Goal: Task Accomplishment & Management: Complete application form

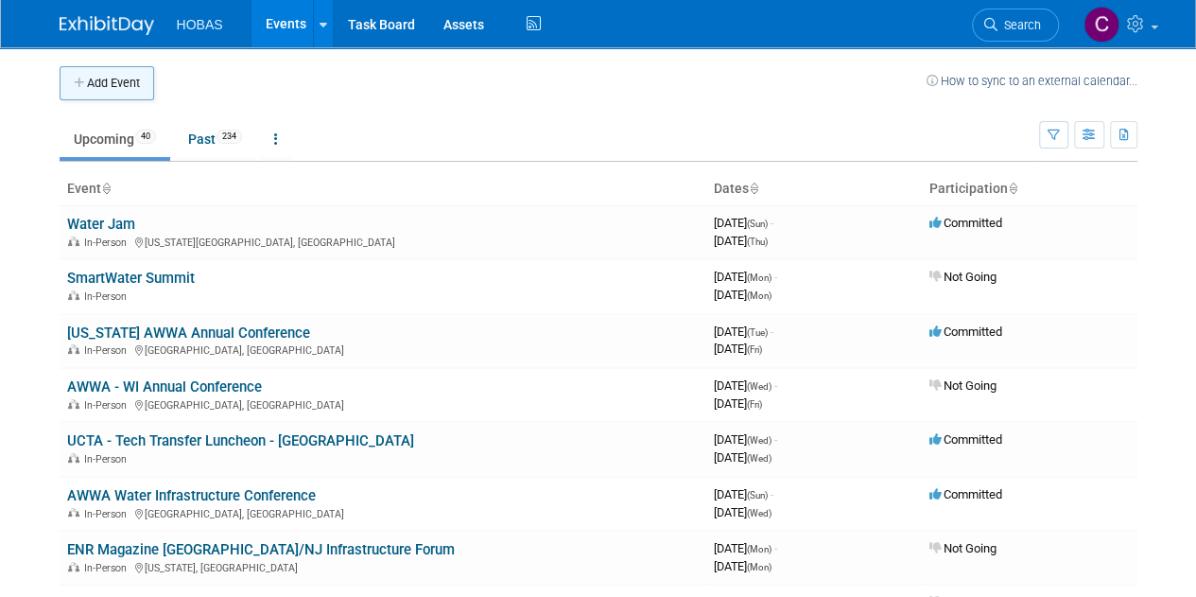
click at [135, 88] on button "Add Event" at bounding box center [107, 83] width 95 height 34
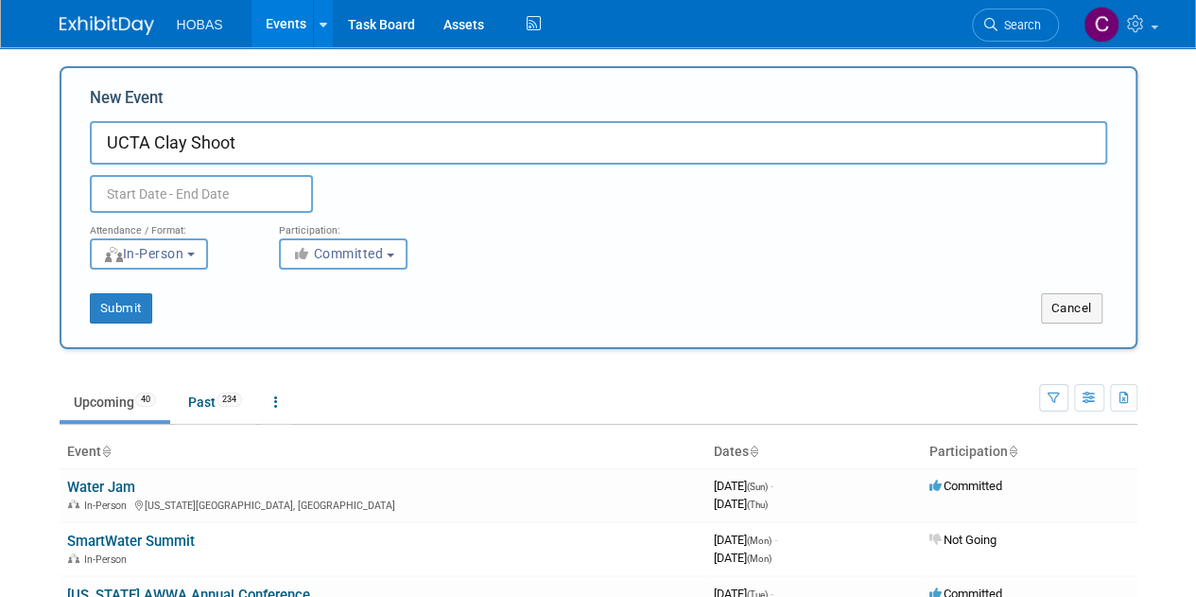
click at [156, 147] on input "UCTA Clay Shoot" at bounding box center [599, 143] width 1018 height 44
type input "UCTA North [US_STATE] Clay Shoot"
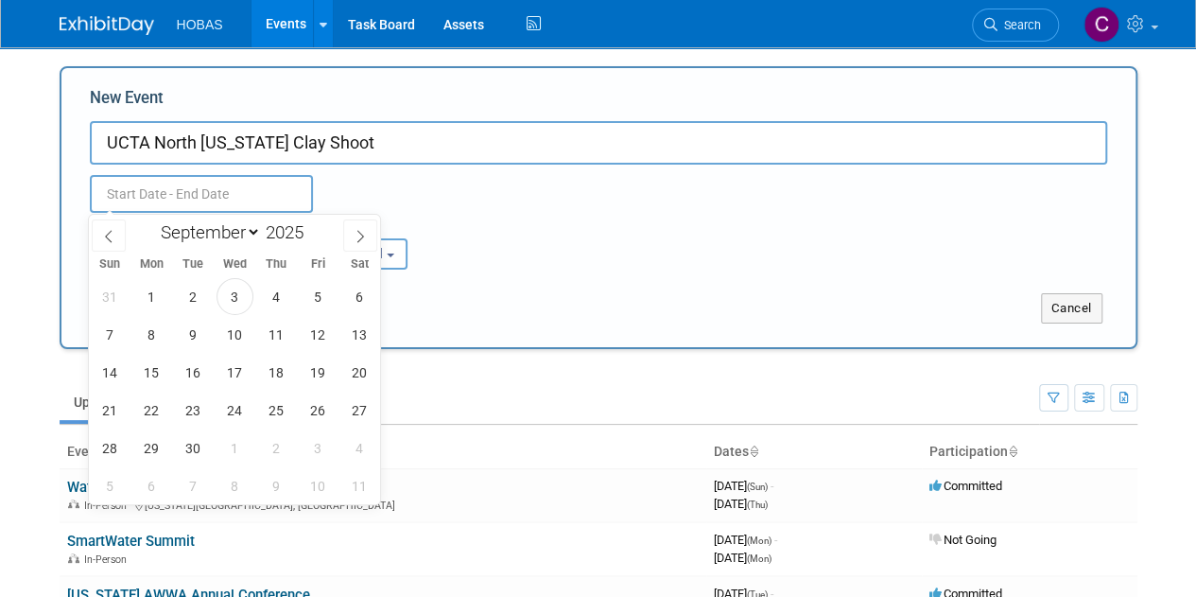
click at [165, 189] on input "text" at bounding box center [201, 194] width 223 height 38
click at [311, 410] on span "26" at bounding box center [318, 410] width 37 height 37
type input "[DATE] to [DATE]"
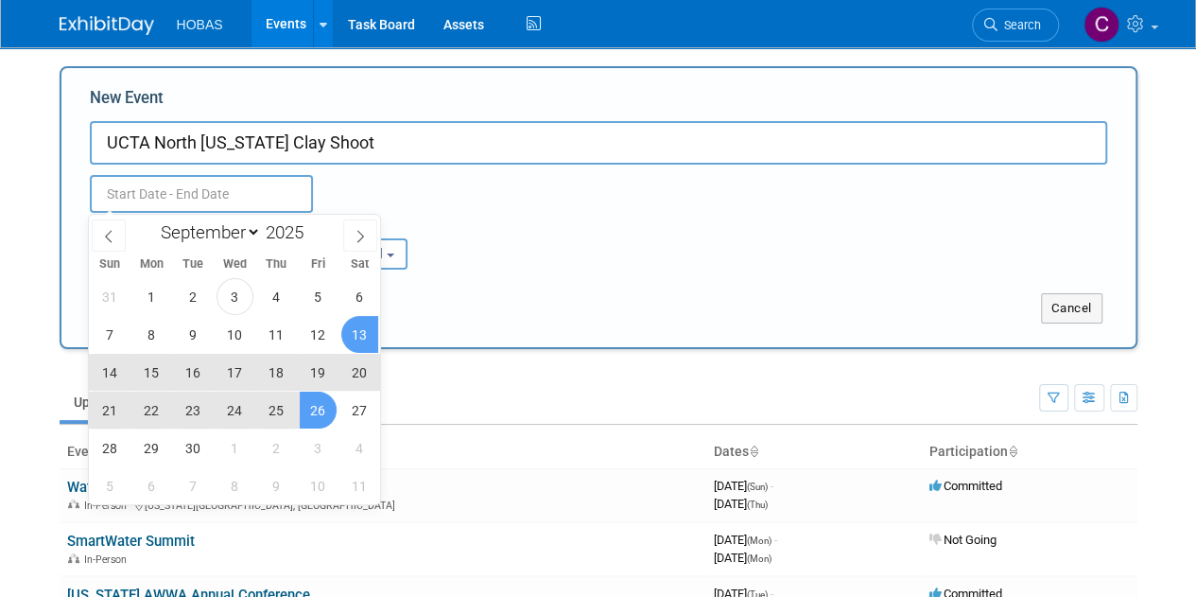
type input "[DATE] to [DATE]"
click at [475, 226] on div "Attendance / Format: <img src="https://www.exhibitday.com/Images/Format-InPerso…" at bounding box center [599, 241] width 1046 height 57
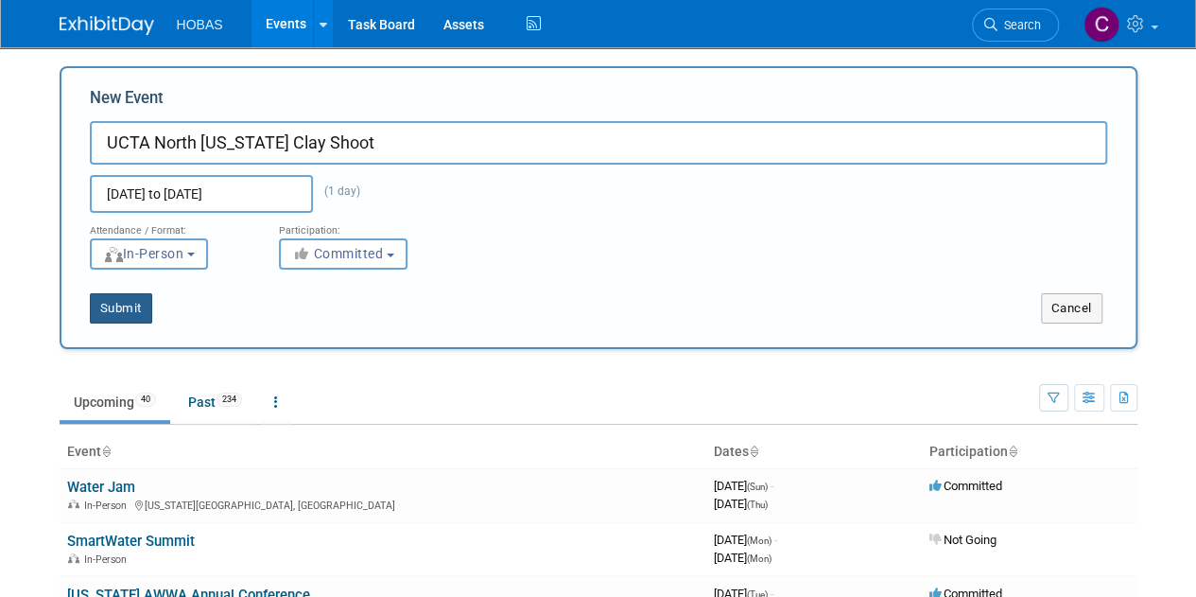
click at [141, 314] on button "Submit" at bounding box center [121, 308] width 62 height 30
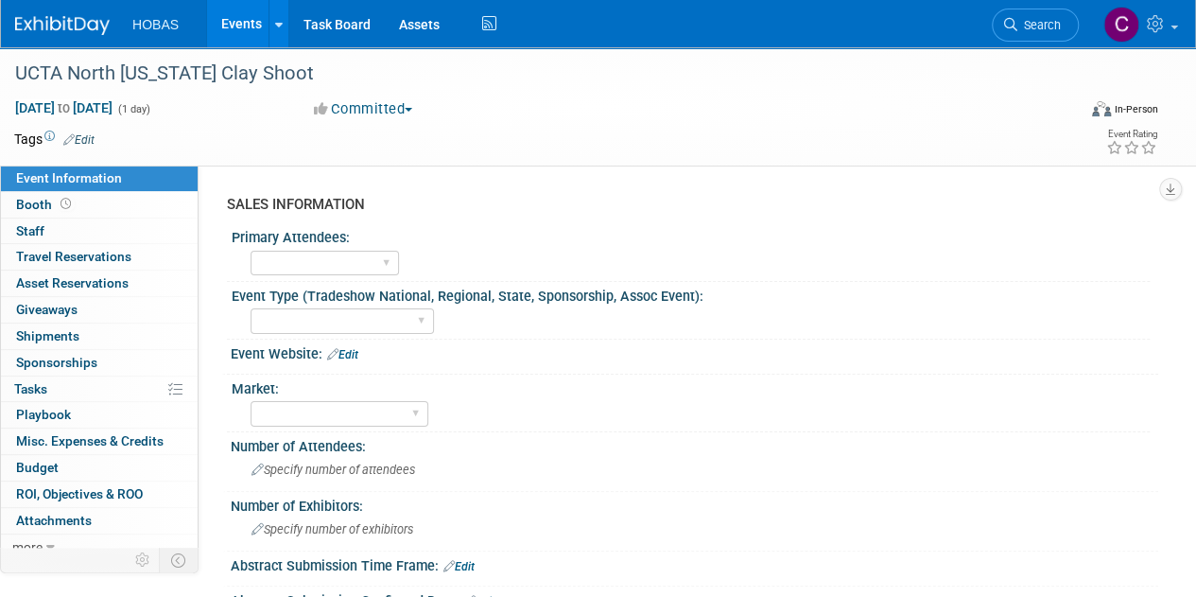
drag, startPoint x: 398, startPoint y: 273, endPoint x: 387, endPoint y: 268, distance: 12.7
click at [395, 273] on div "Owners Engineers Contractors Owners/Engineers" at bounding box center [700, 261] width 899 height 30
click at [381, 264] on select "Owners Engineers Contractors Owners/Engineers" at bounding box center [325, 264] width 148 height 26
select select "Owners"
click at [251, 251] on select "Owners Engineers Contractors Owners/Engineers" at bounding box center [325, 264] width 148 height 26
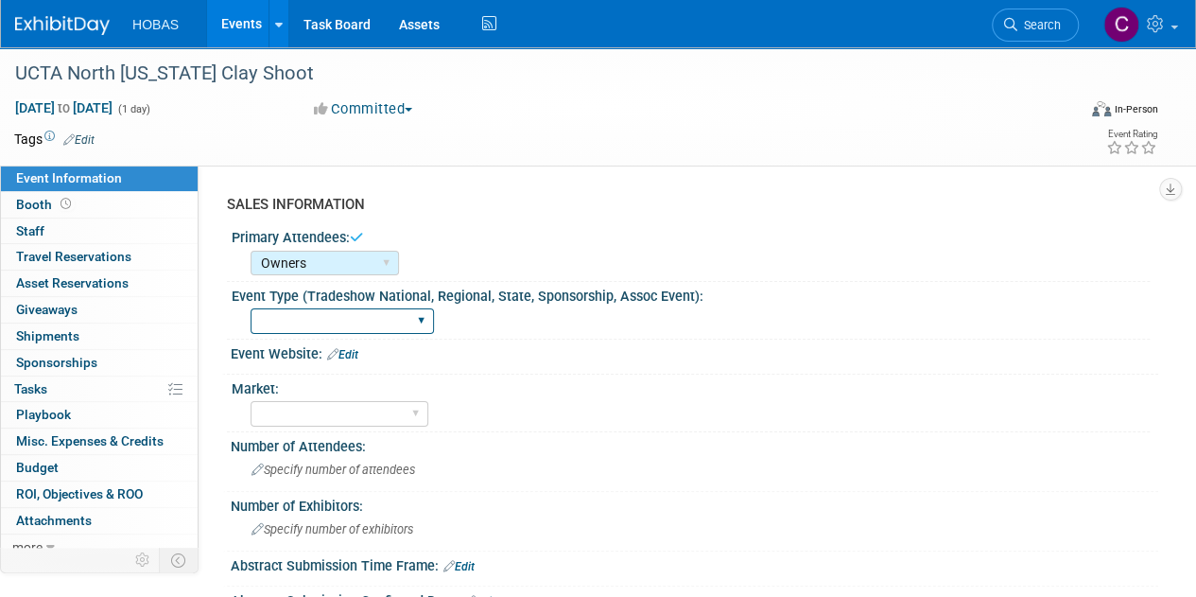
click at [371, 321] on select "Tradeshow International Tradeshow National Tradeshow Regional Tradeshow State S…" at bounding box center [342, 321] width 183 height 26
select select "Association Event"
click at [251, 308] on select "Tradeshow International Tradeshow National Tradeshow Regional Tradeshow State S…" at bounding box center [342, 321] width 183 height 26
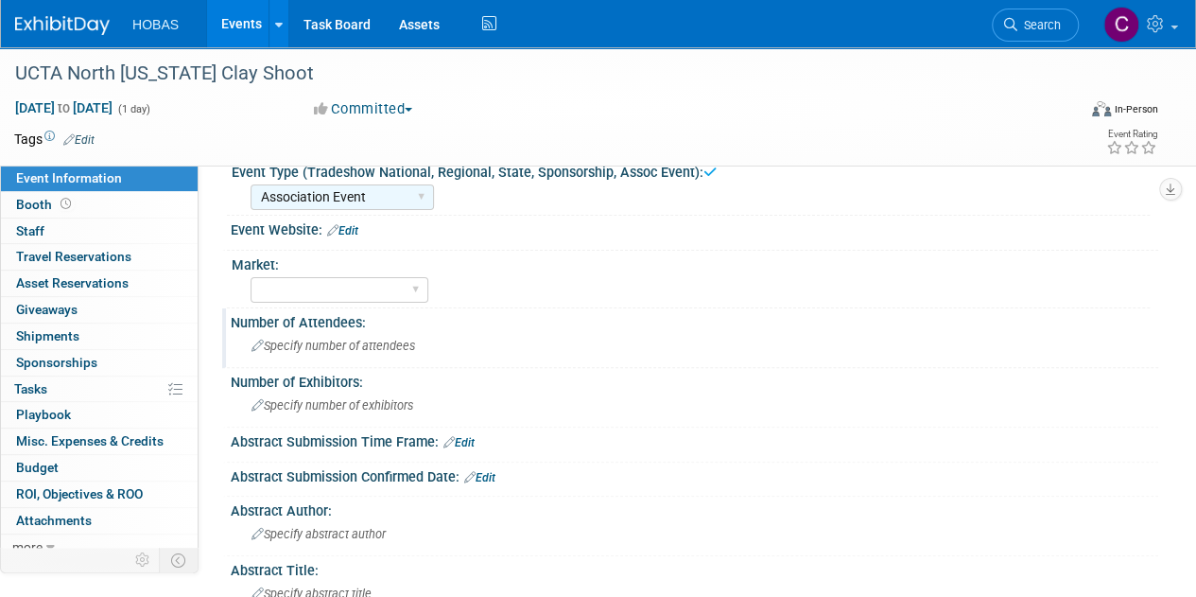
scroll to position [95, 0]
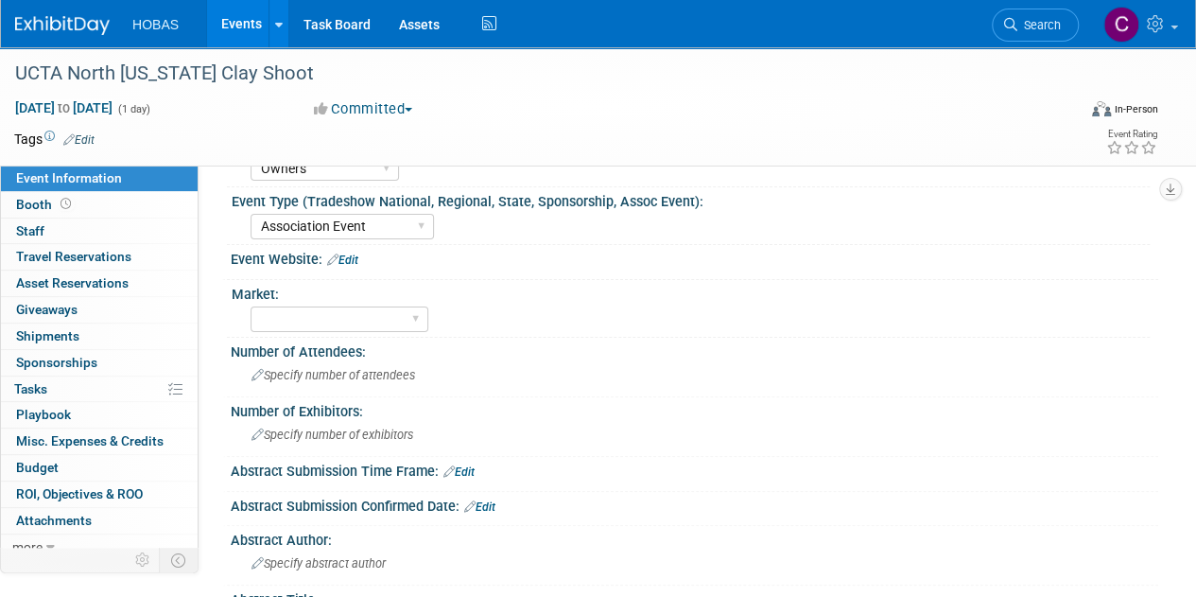
click at [333, 254] on icon at bounding box center [332, 259] width 11 height 12
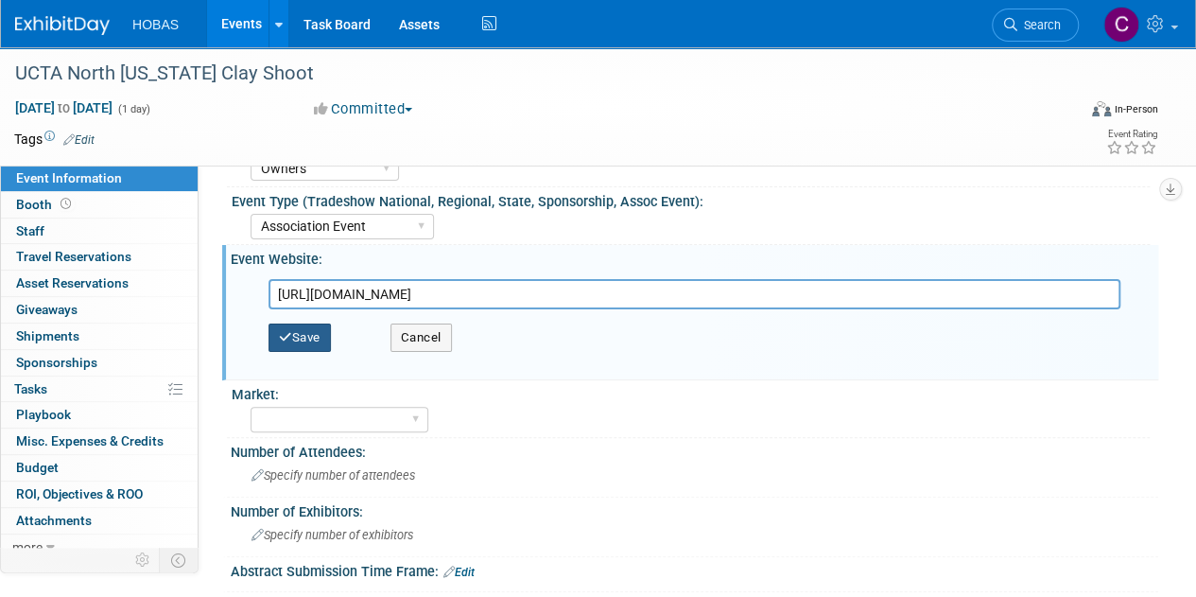
type input "[URL][DOMAIN_NAME]"
click at [323, 328] on button "Save" at bounding box center [300, 337] width 62 height 28
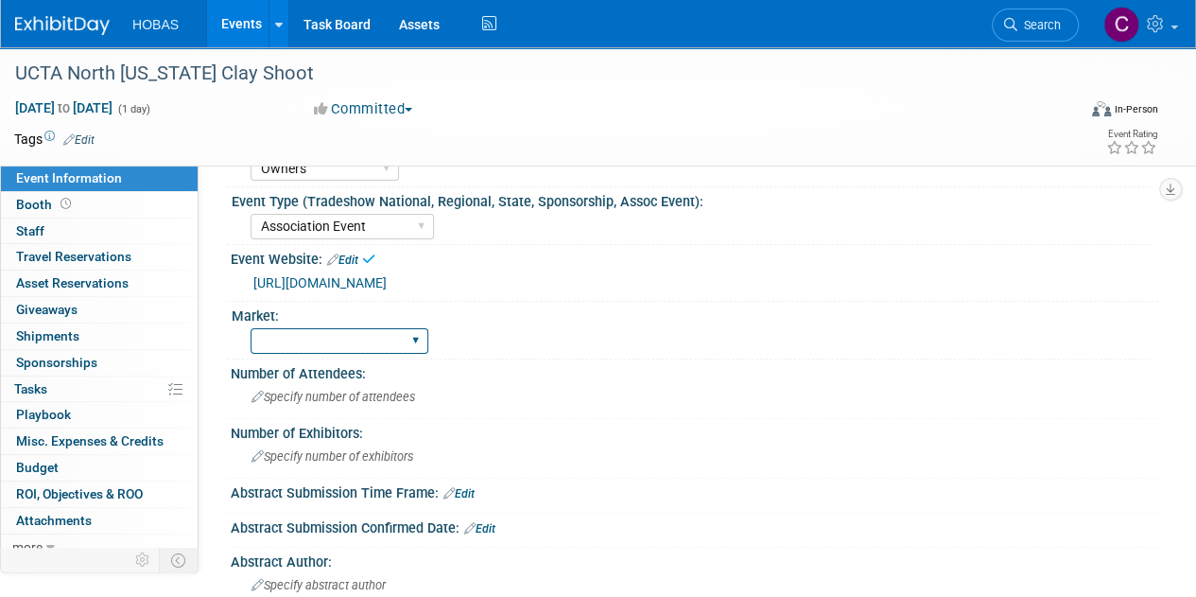
click at [359, 341] on select "Wastewater Water Water AND Wastewater Trenchless Hydro Power Irrigation Other" at bounding box center [340, 341] width 178 height 26
select select "Wastewater"
click at [251, 328] on select "Wastewater Water Water AND Wastewater Trenchless Hydro Power Irrigation Other" at bounding box center [340, 341] width 178 height 26
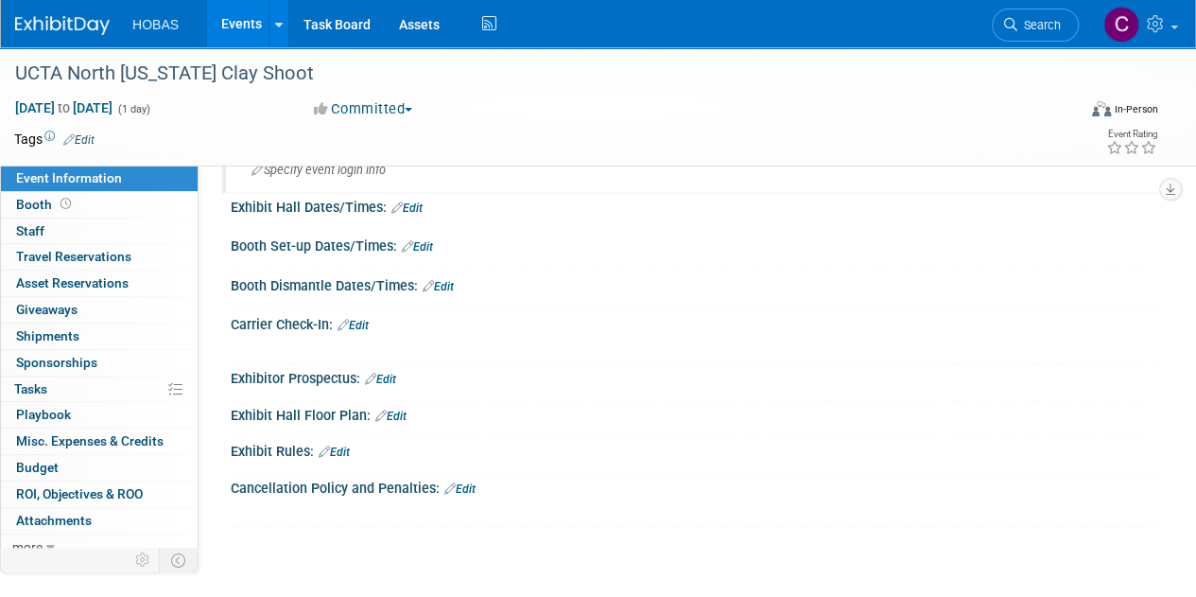
scroll to position [1196, 0]
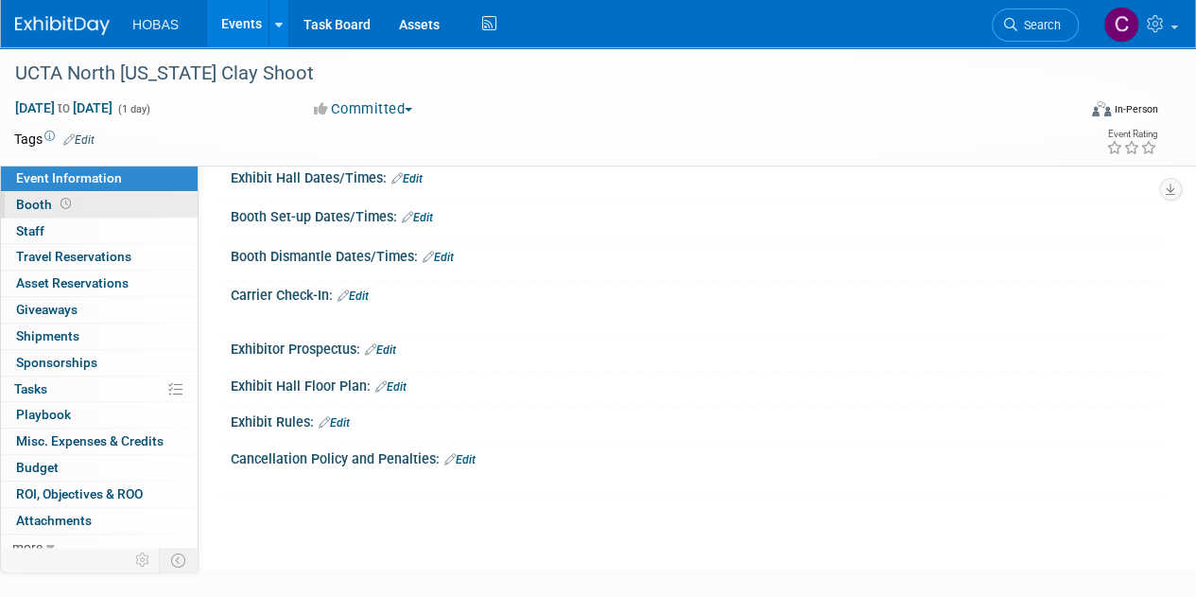
click at [34, 202] on span "Booth" at bounding box center [45, 204] width 59 height 15
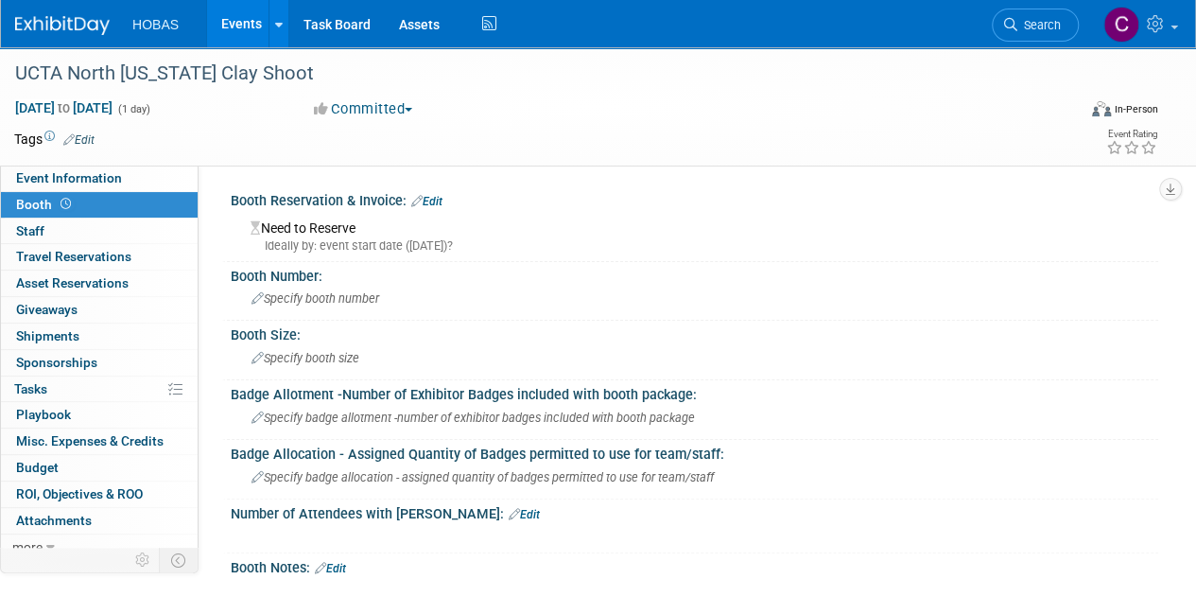
click at [418, 201] on icon at bounding box center [416, 201] width 11 height 12
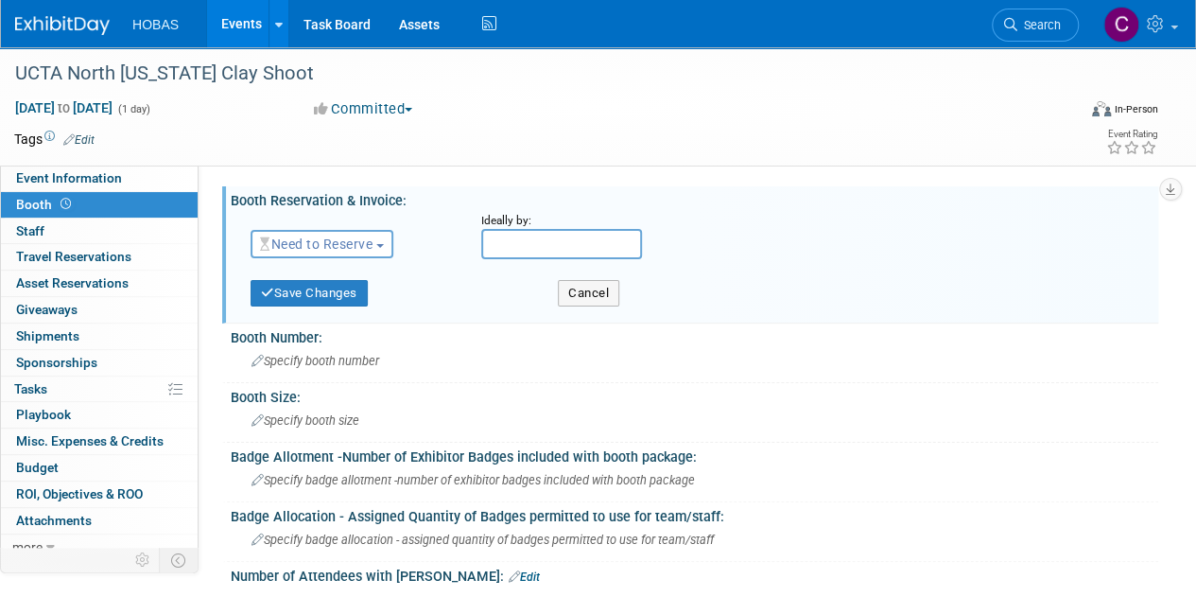
click at [371, 253] on button "Need to Reserve" at bounding box center [322, 244] width 143 height 28
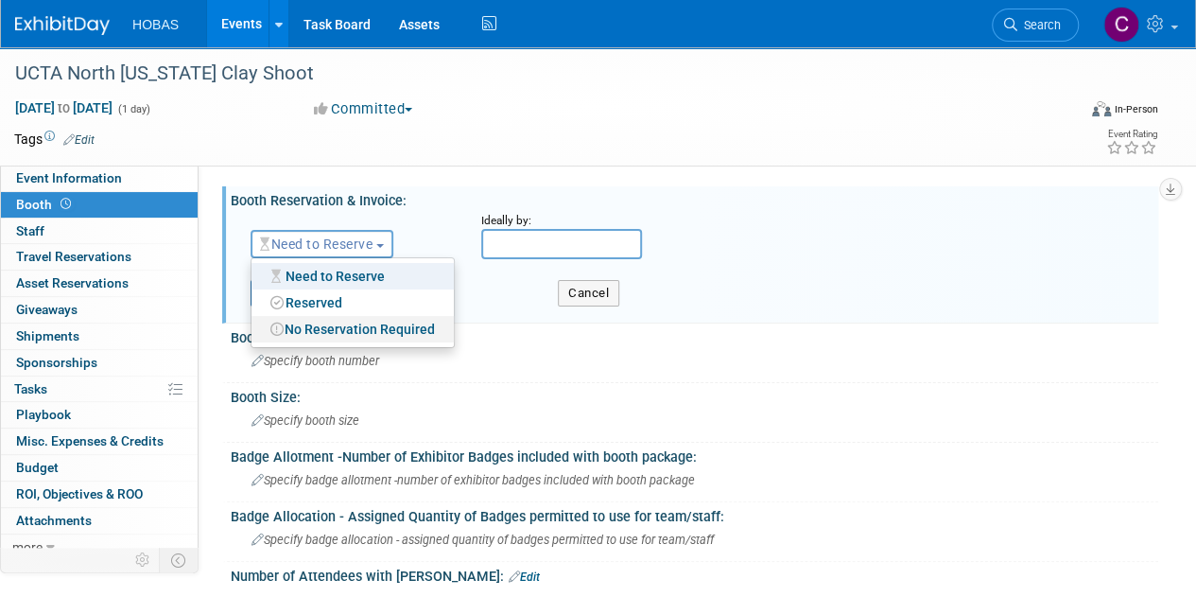
click at [376, 329] on link "No Reservation Required" at bounding box center [353, 329] width 202 height 26
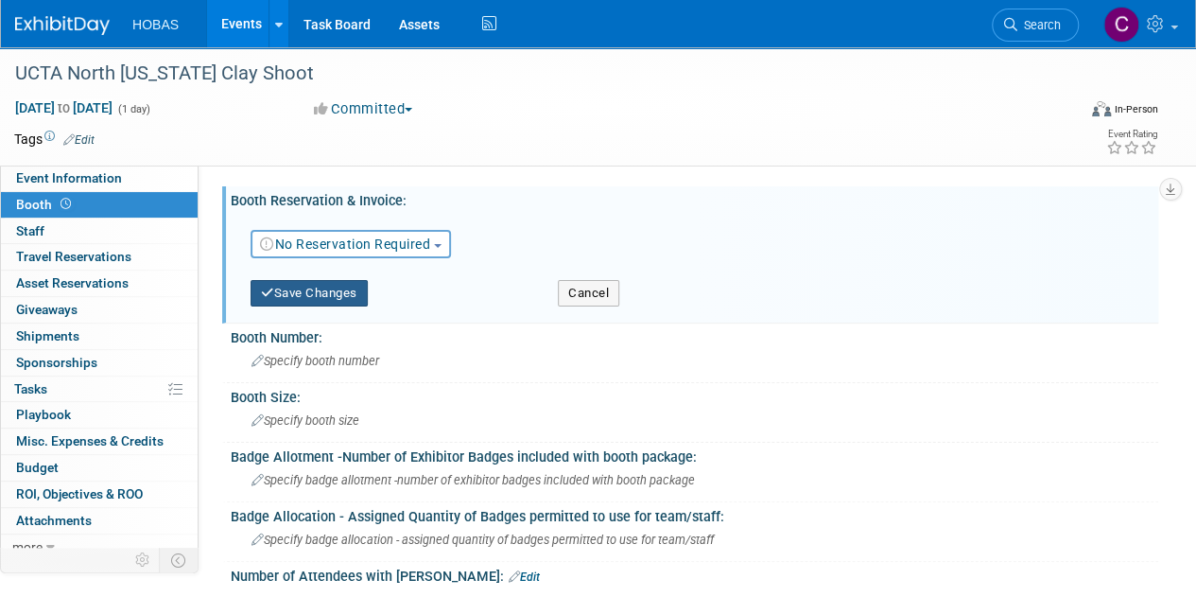
click at [330, 290] on button "Save Changes" at bounding box center [309, 293] width 117 height 26
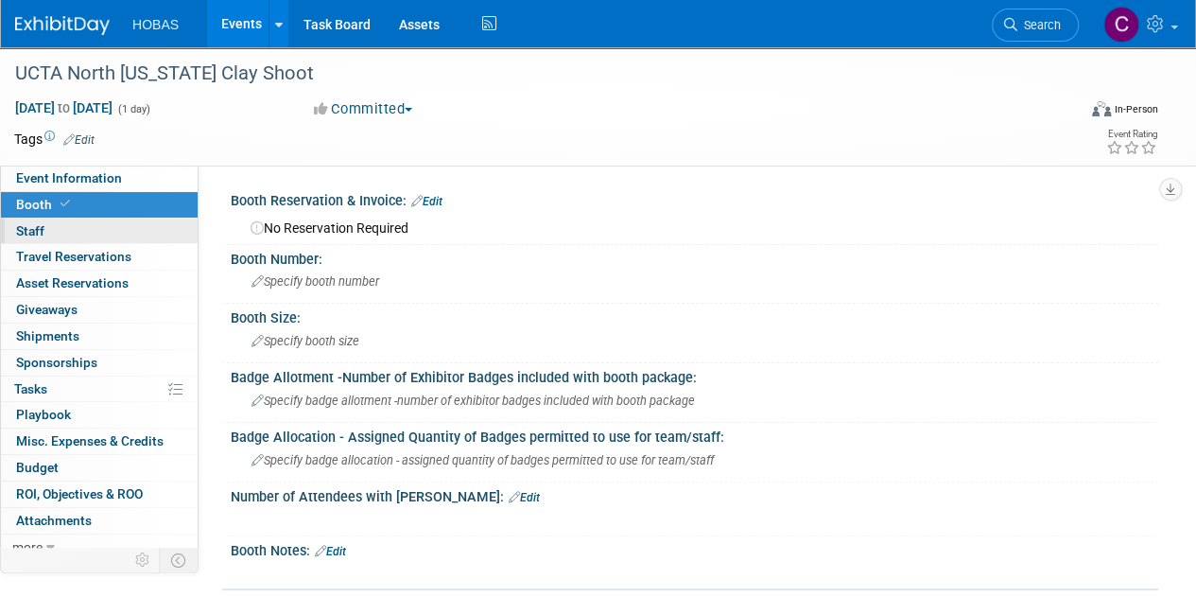
click at [48, 228] on link "0 Staff 0" at bounding box center [99, 231] width 197 height 26
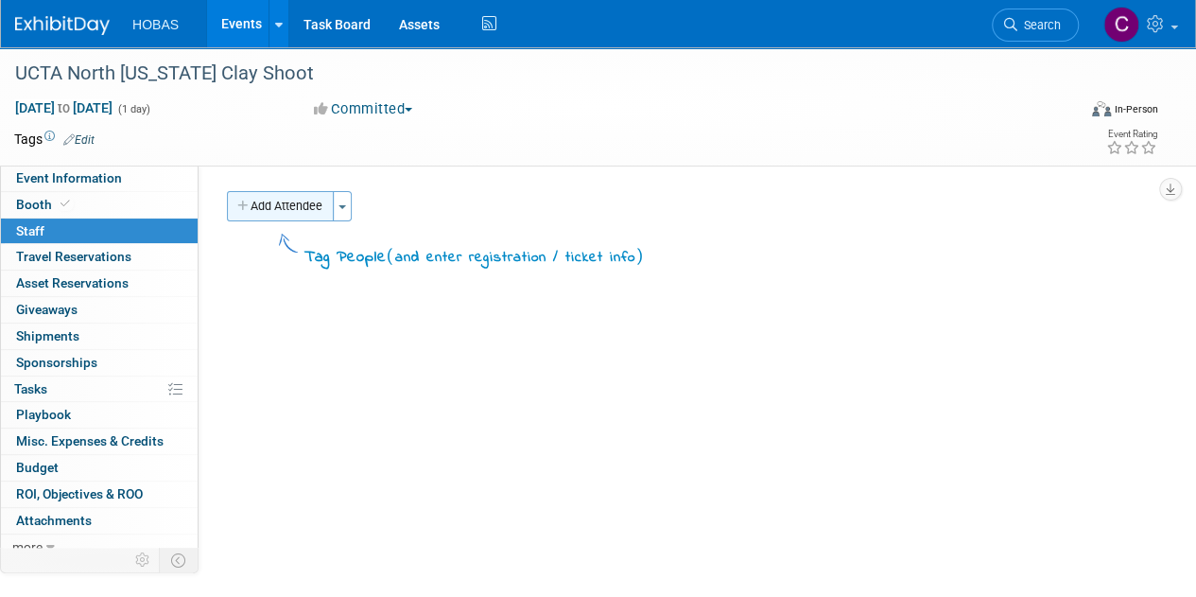
click at [299, 206] on button "Add Attendee" at bounding box center [280, 206] width 107 height 30
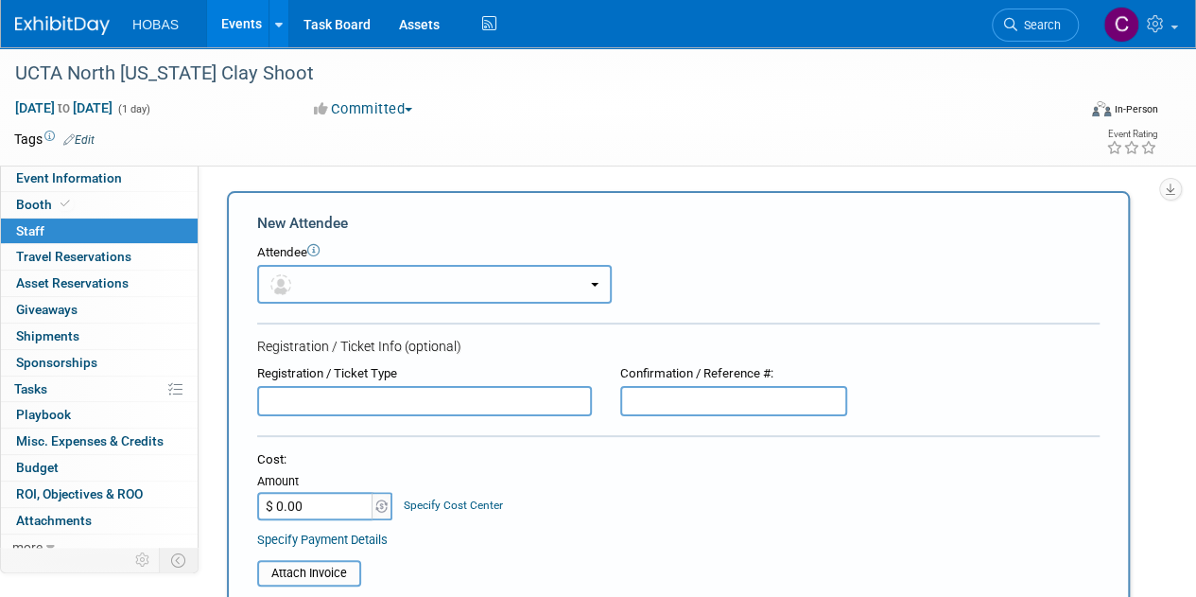
click at [341, 278] on button "button" at bounding box center [434, 284] width 355 height 39
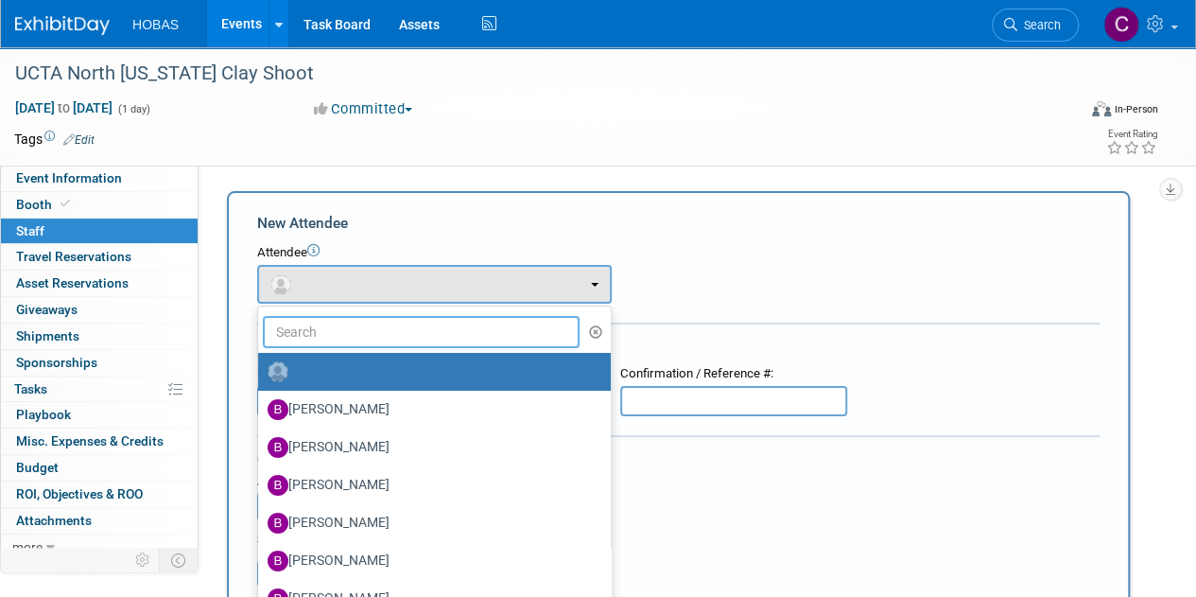
click at [359, 334] on input "text" at bounding box center [421, 332] width 317 height 32
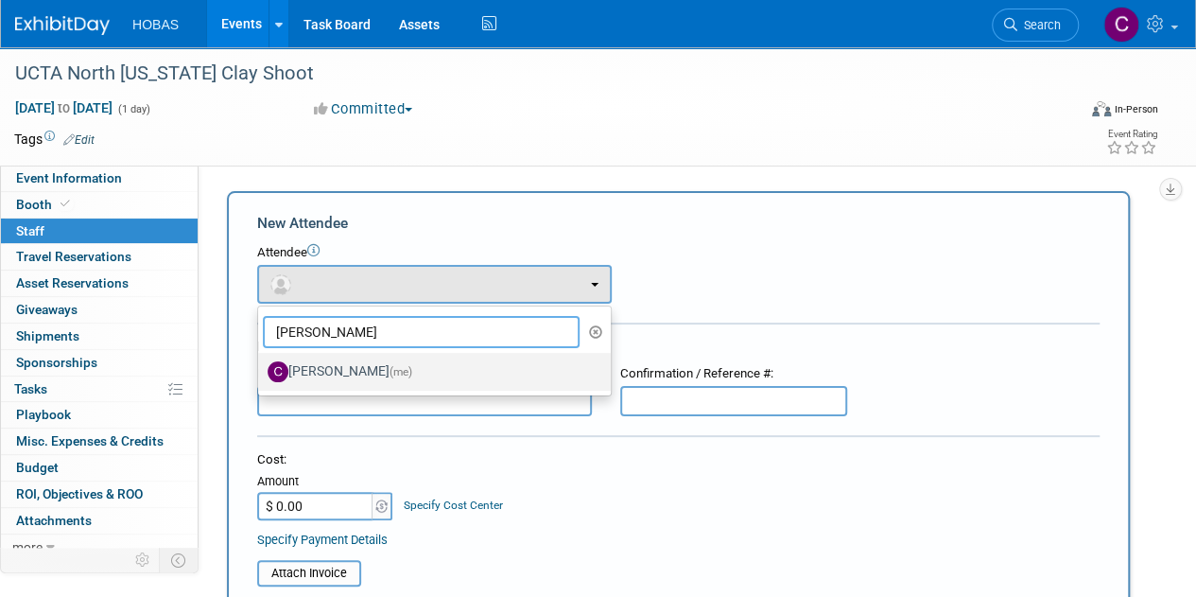
type input "[PERSON_NAME]"
click at [358, 364] on label "[PERSON_NAME] (me)" at bounding box center [430, 372] width 324 height 30
click at [261, 364] on input "[PERSON_NAME] (me)" at bounding box center [255, 369] width 12 height 12
select select "b3151f3e-feaa-4c84-b0df-4d0ee9fd1643"
select select "4"
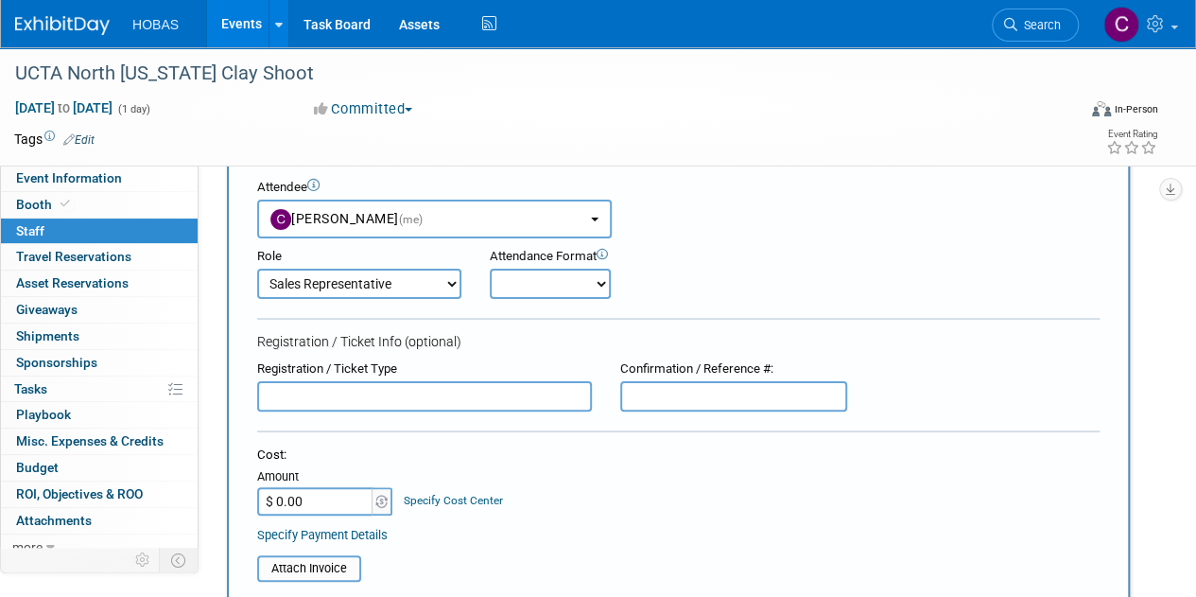
scroll to position [95, 0]
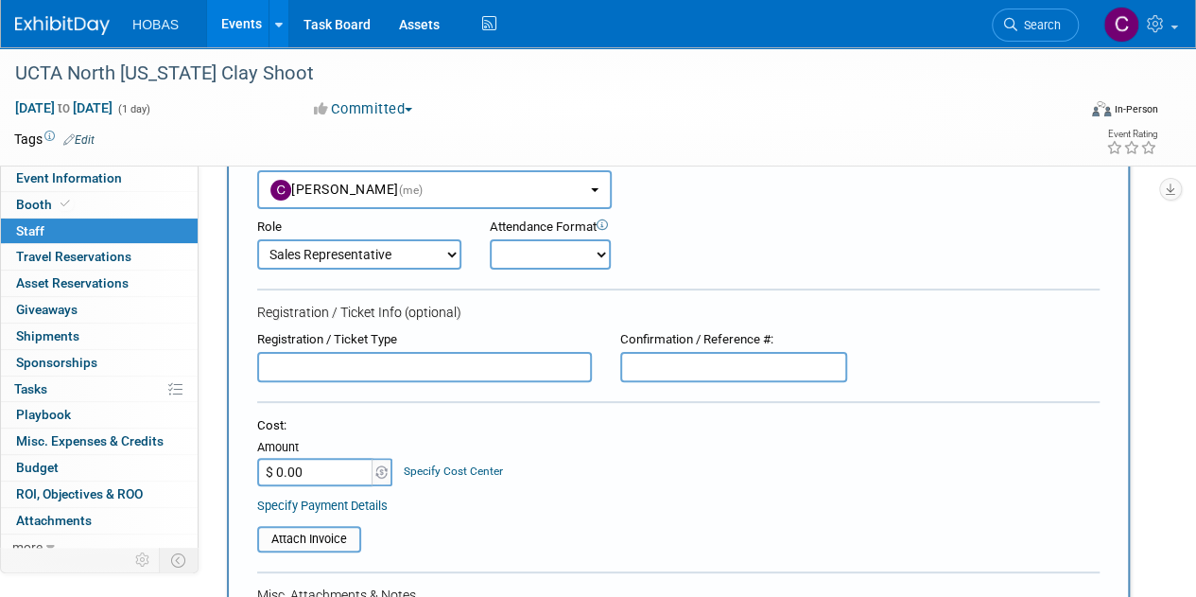
click at [581, 262] on select "Onsite Remote" at bounding box center [550, 254] width 121 height 30
select select "1"
click at [490, 239] on select "Onsite Remote" at bounding box center [550, 254] width 121 height 30
click at [739, 268] on div "Role Demonstrator Engineer Host Planner Presenter Onsite Remote" at bounding box center [678, 239] width 871 height 61
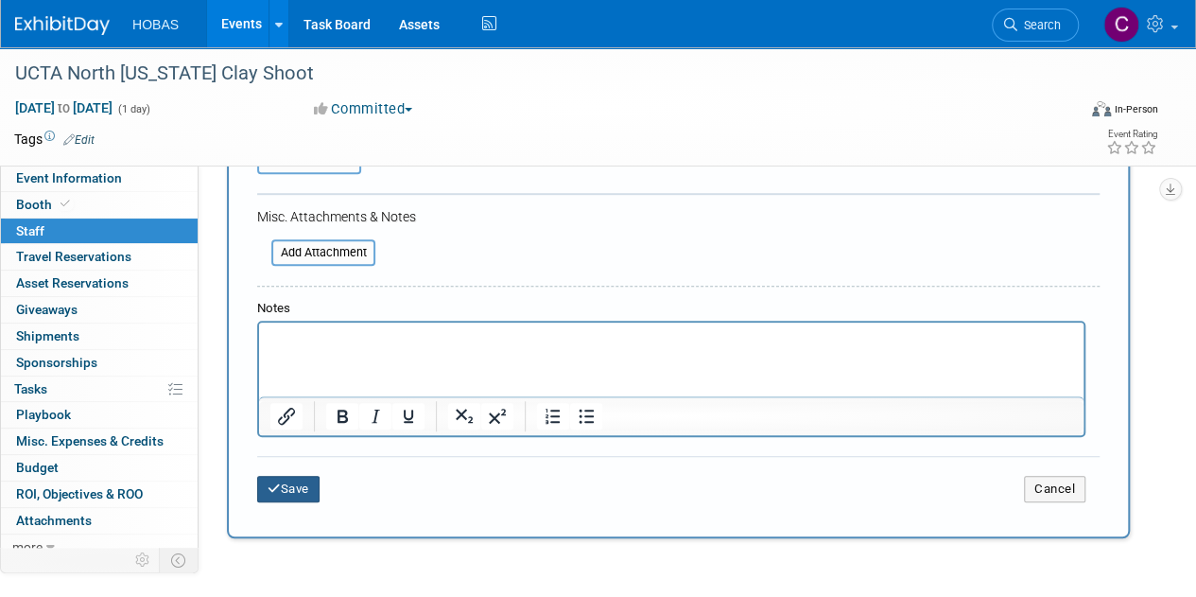
click at [303, 497] on button "Save" at bounding box center [288, 489] width 62 height 26
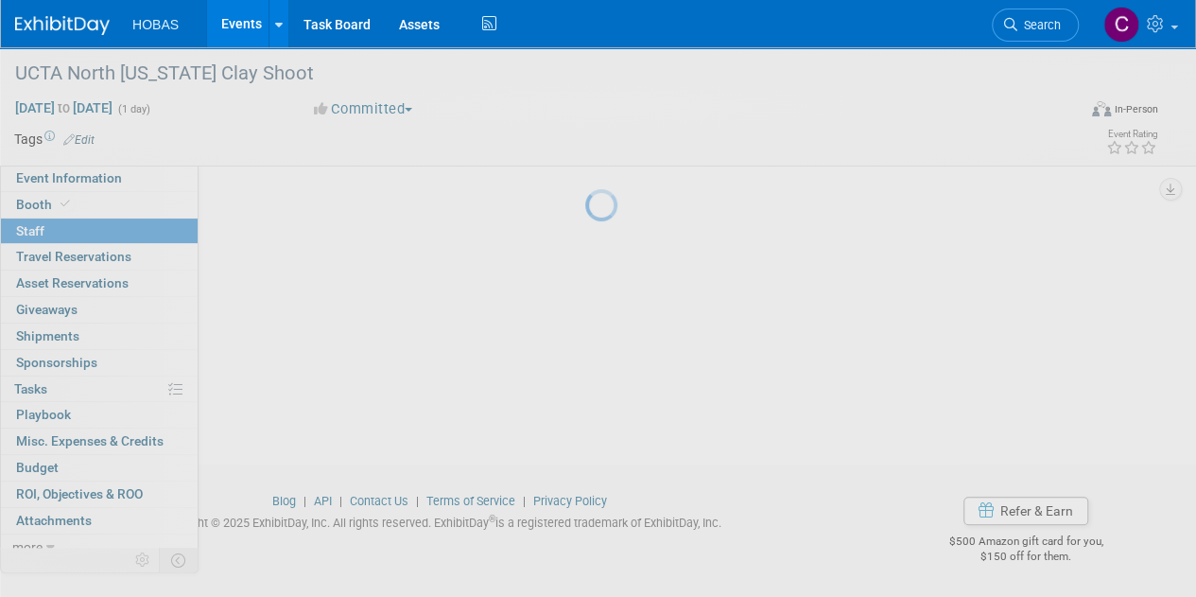
scroll to position [163, 0]
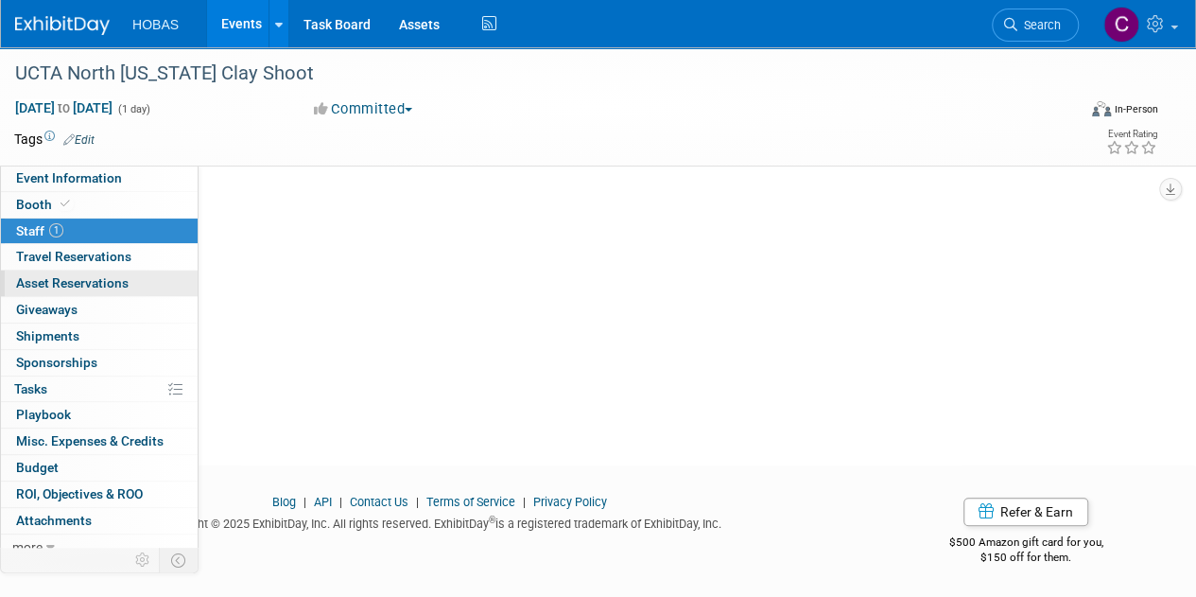
click at [87, 275] on span "Asset Reservations 0" at bounding box center [72, 282] width 113 height 15
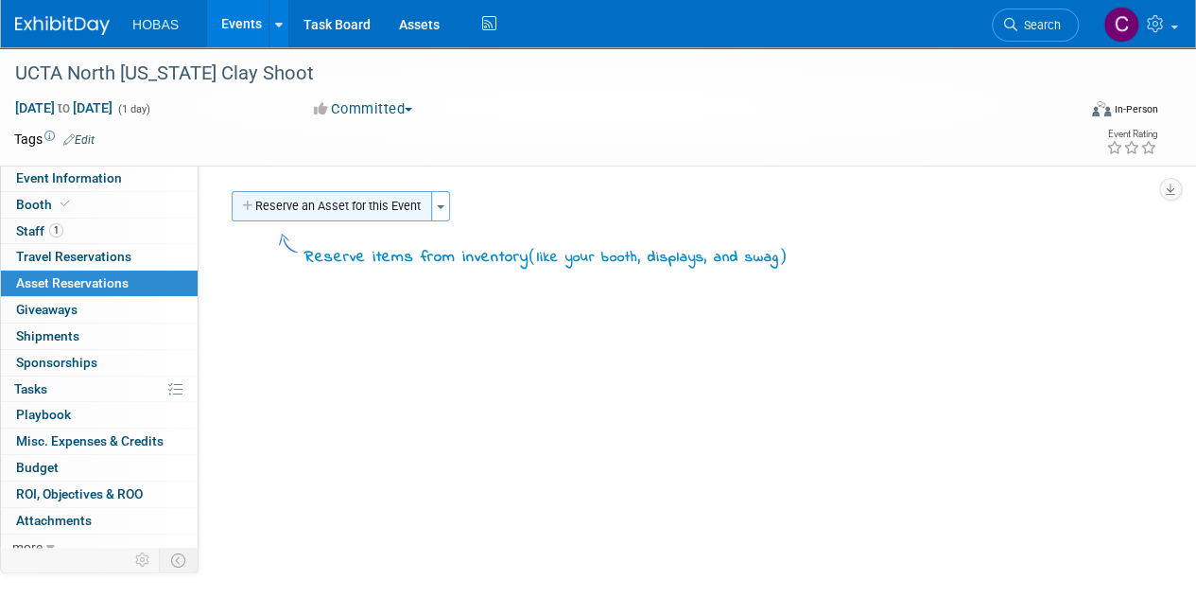
click at [318, 210] on button "Reserve an Asset for this Event" at bounding box center [332, 206] width 201 height 30
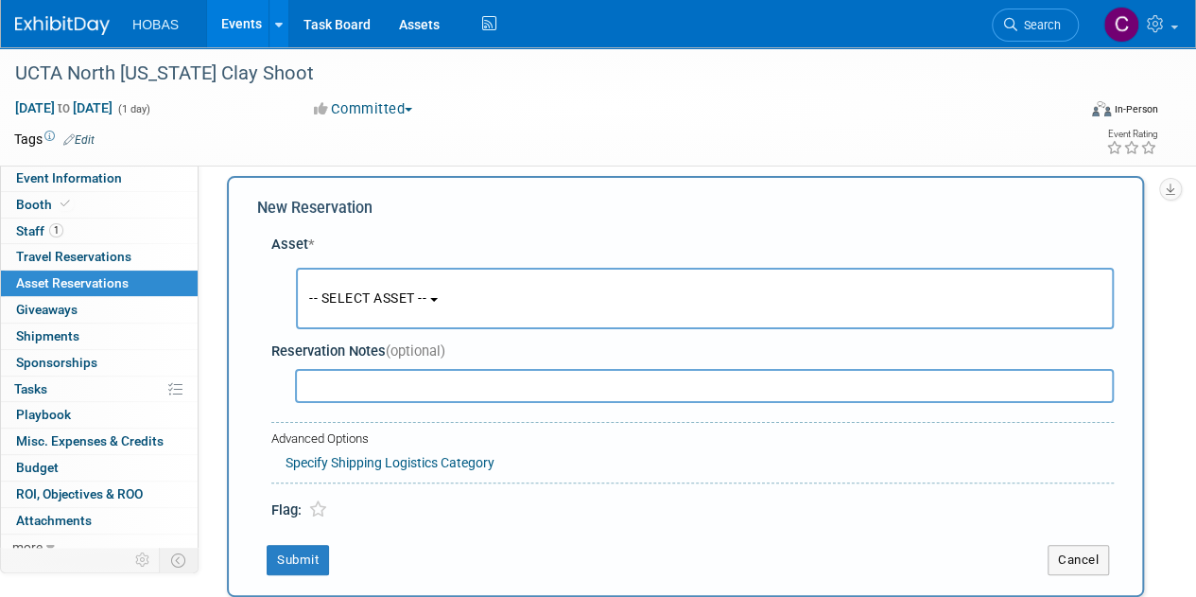
scroll to position [18, 0]
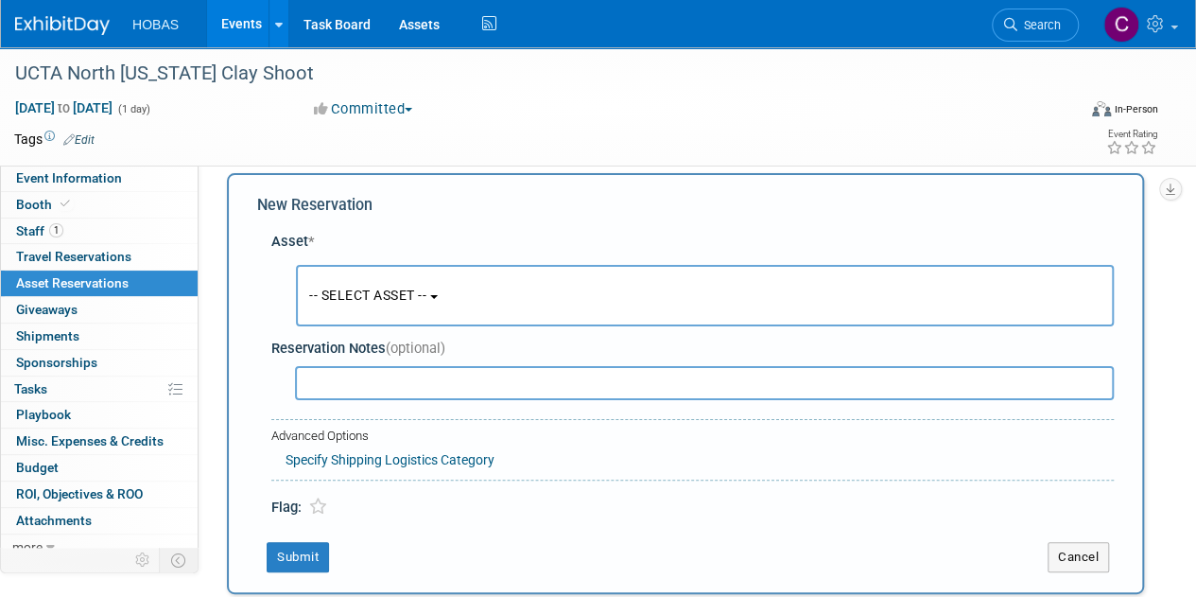
click at [402, 301] on span "-- SELECT ASSET --" at bounding box center [367, 295] width 117 height 15
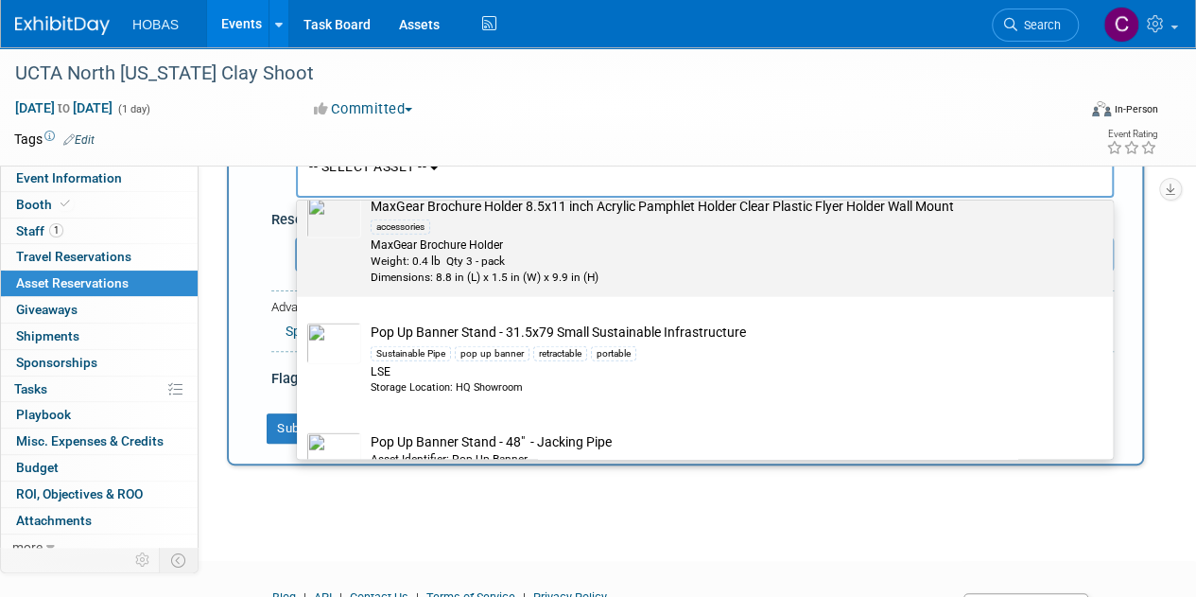
scroll to position [2175, 0]
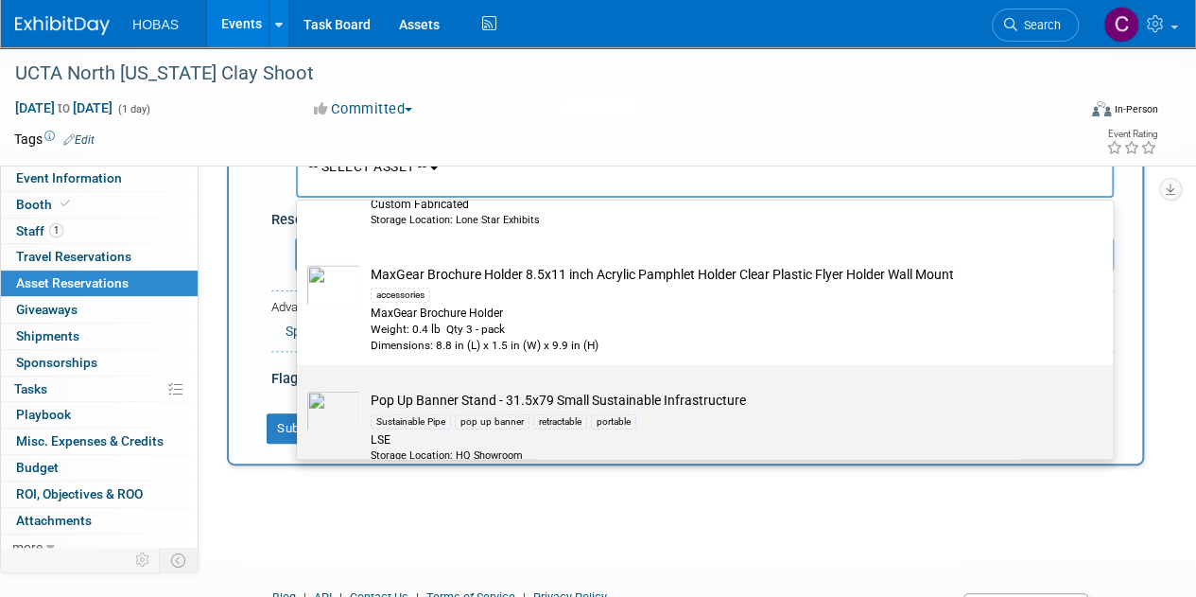
click at [746, 416] on div "Sustainable Pipe pop up banner retractable portable" at bounding box center [723, 421] width 705 height 22
click at [300, 388] on input "Pop Up Banner Stand - 31.5x79 Small Sustainable Infrastructure Sustainable Pipe…" at bounding box center [294, 382] width 12 height 12
select select "10714346"
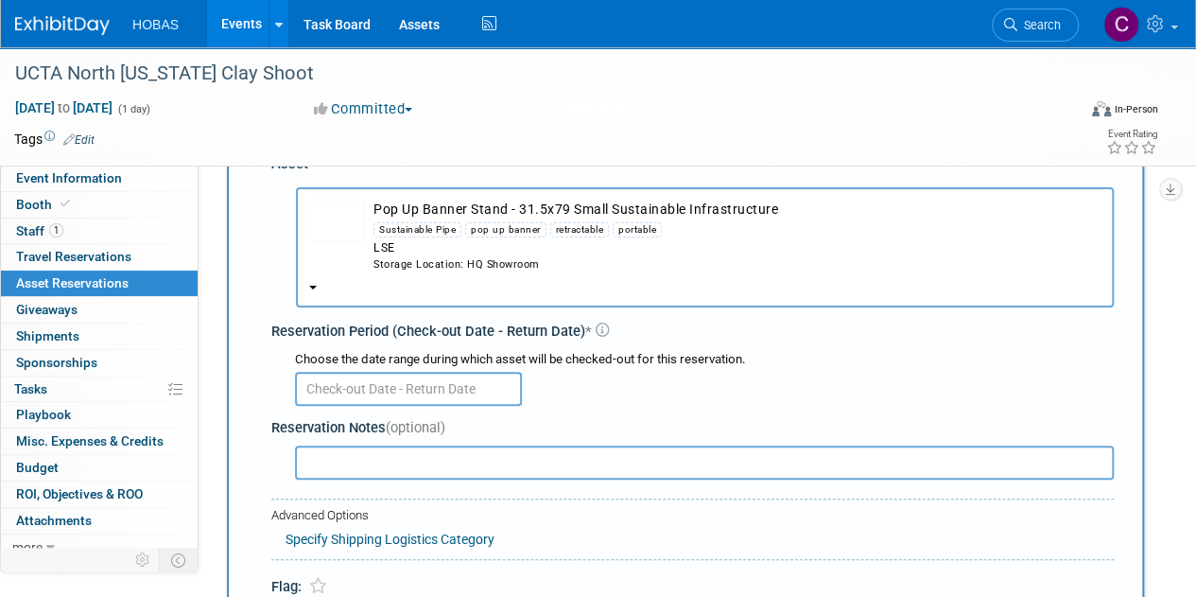
scroll to position [52, 0]
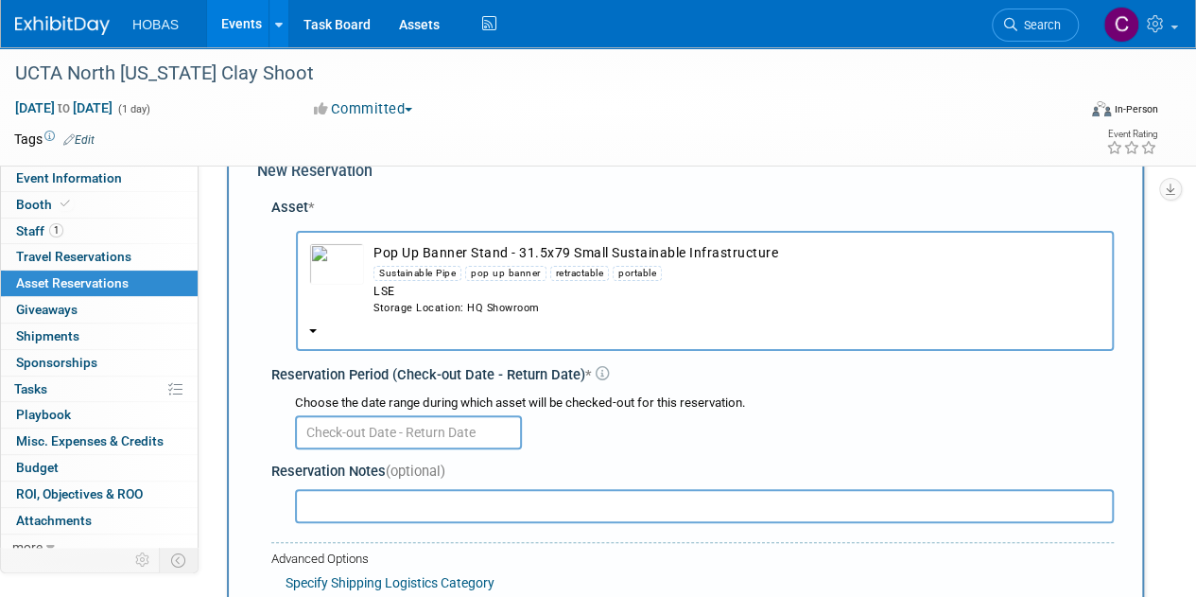
click at [320, 326] on button "Pop Up Banner Stand - 31.5x79 Small Sustainable Infrastructure Sustainable Pipe…" at bounding box center [705, 291] width 818 height 120
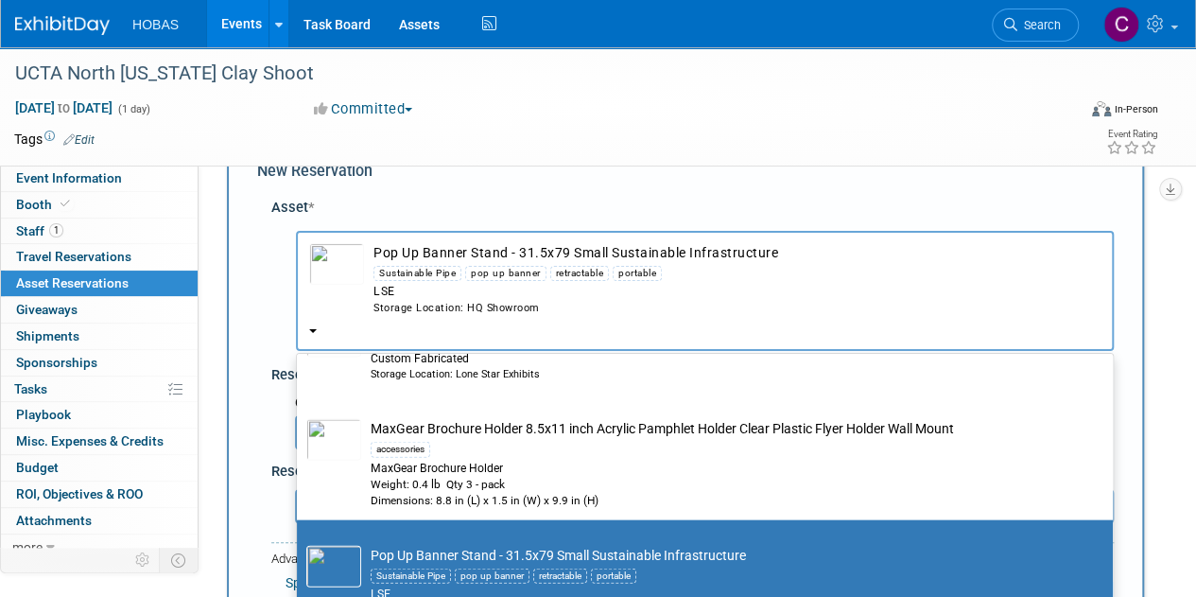
click at [329, 260] on img "button" at bounding box center [336, 264] width 55 height 42
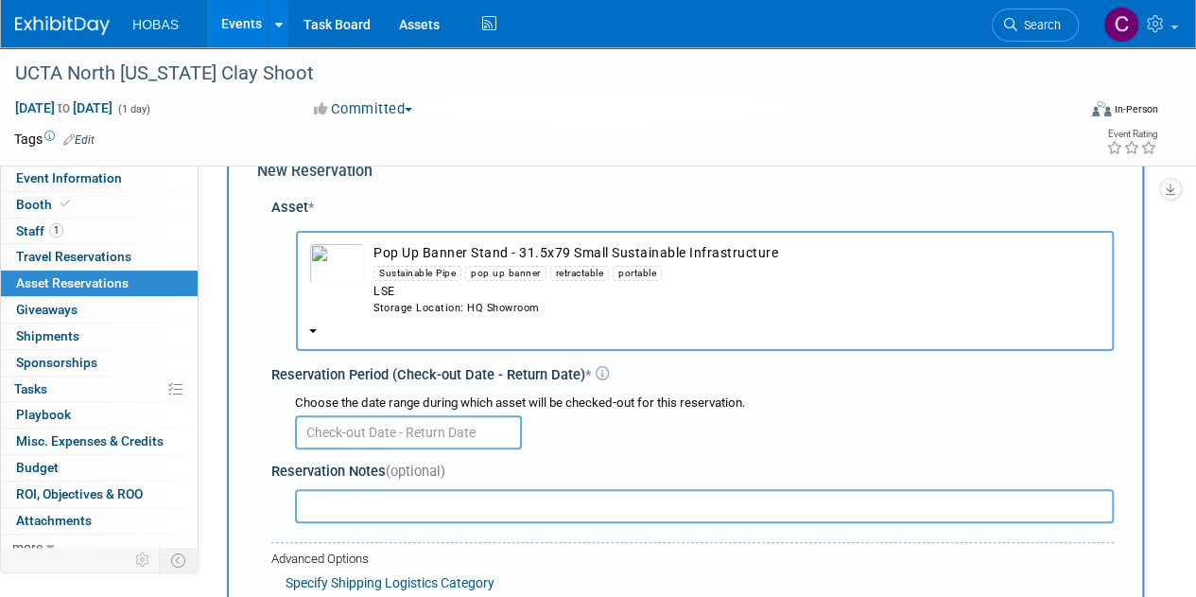
click at [388, 432] on input "text" at bounding box center [408, 432] width 227 height 34
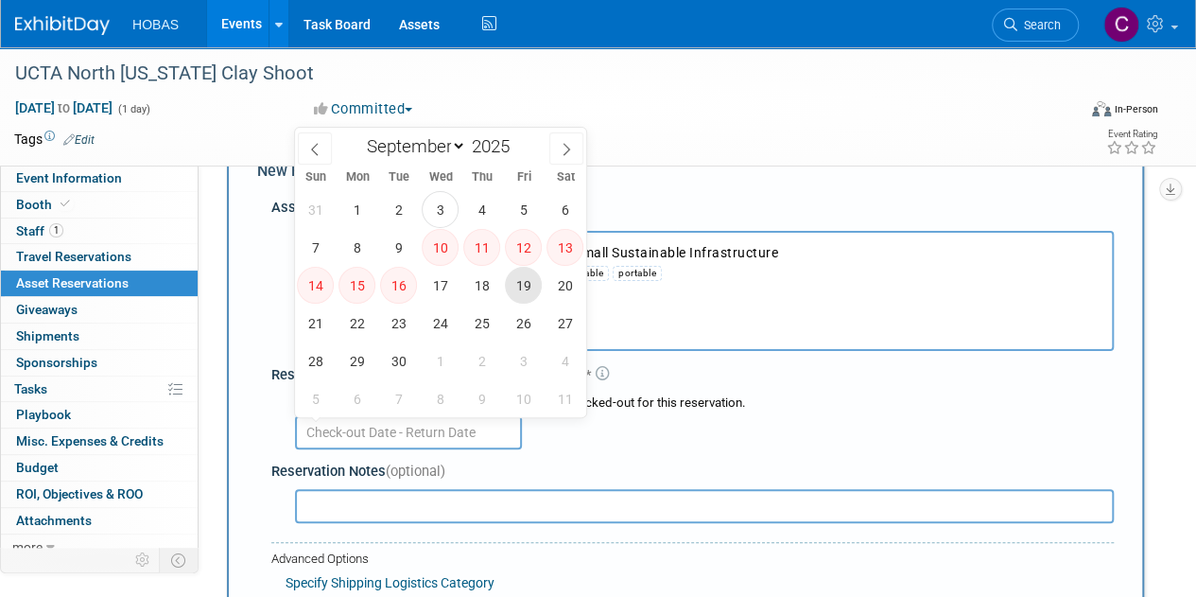
click at [518, 285] on span "19" at bounding box center [523, 285] width 37 height 37
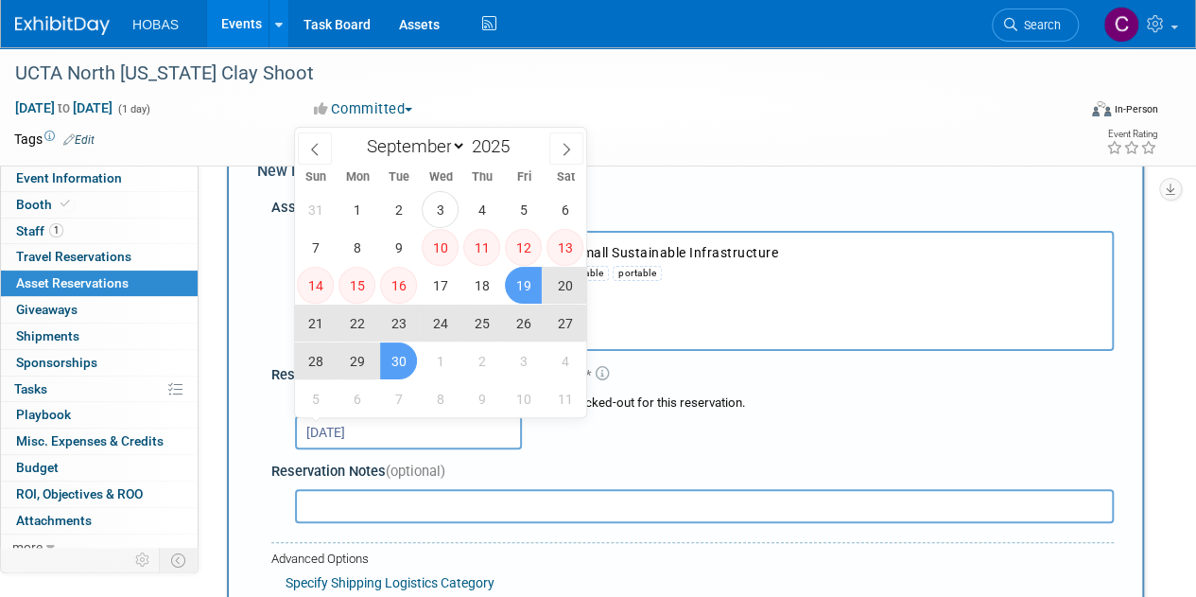
click at [405, 360] on span "30" at bounding box center [398, 360] width 37 height 37
type input "[DATE] to [DATE]"
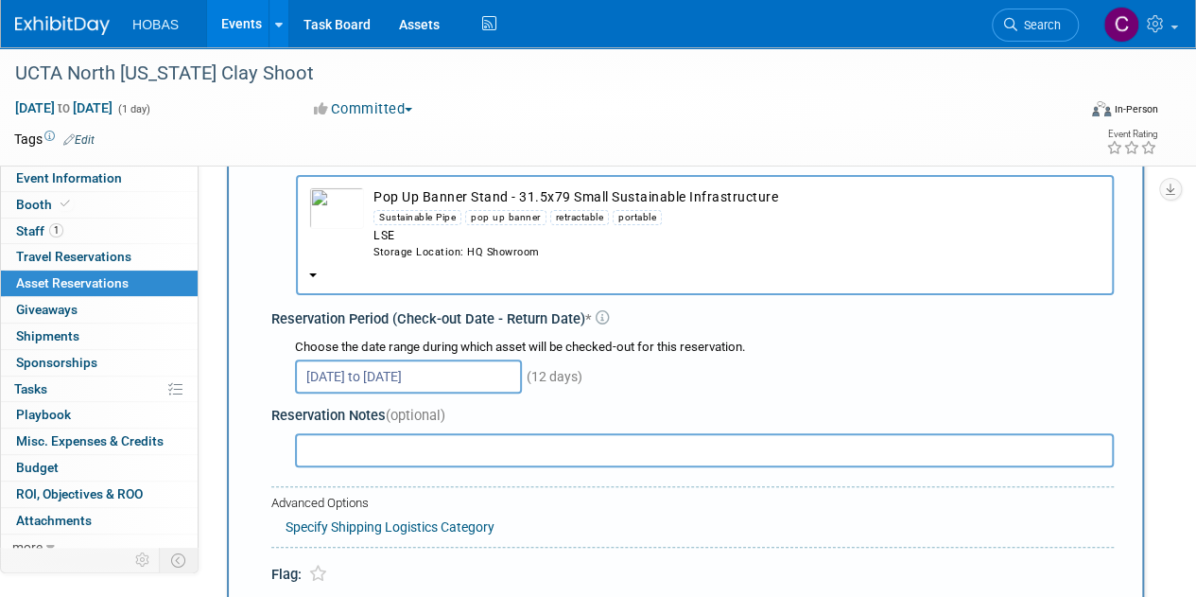
scroll to position [147, 0]
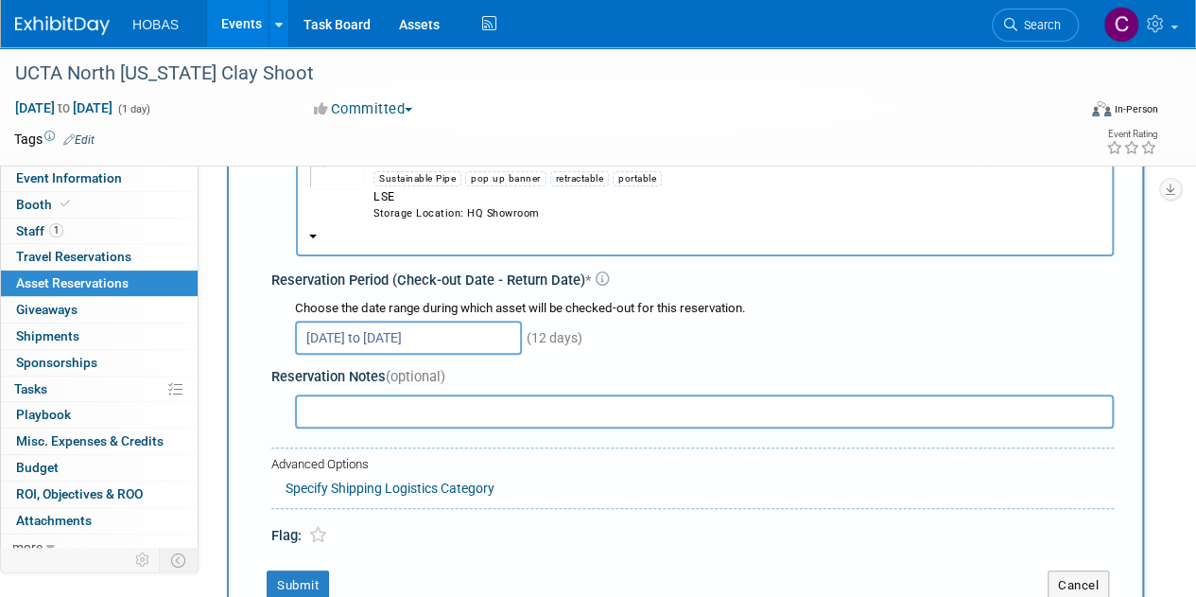
click at [617, 412] on input "text" at bounding box center [704, 411] width 819 height 34
click at [419, 418] on input "Please mail banner directly" at bounding box center [704, 411] width 819 height 34
click at [546, 417] on input "Please mail banner and swag directly" at bounding box center [704, 411] width 819 height 34
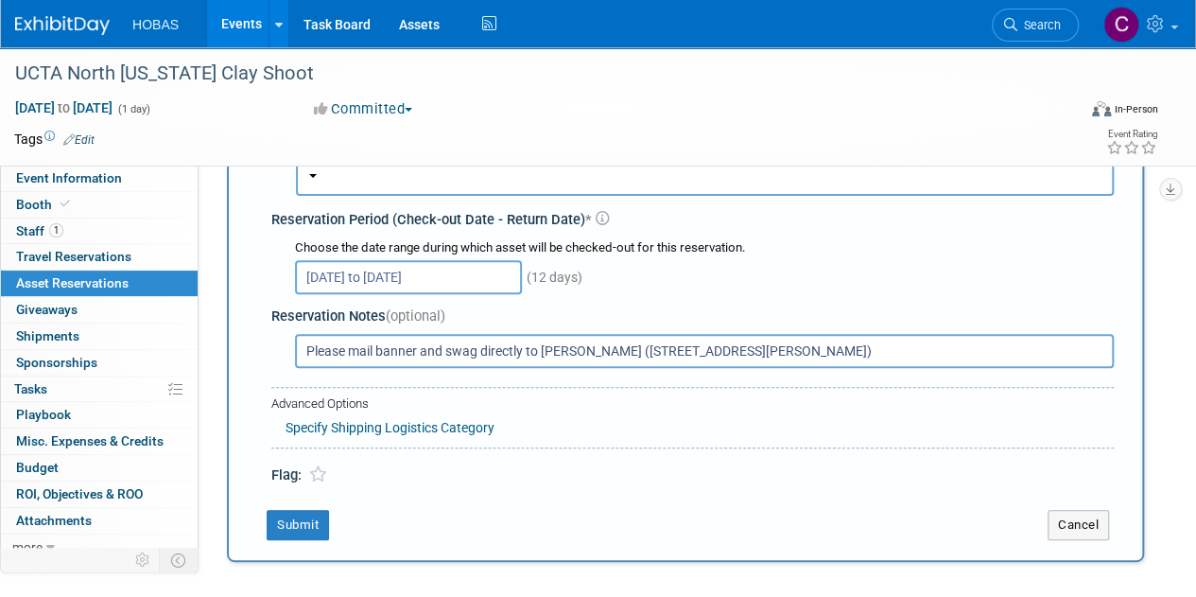
scroll to position [189, 0]
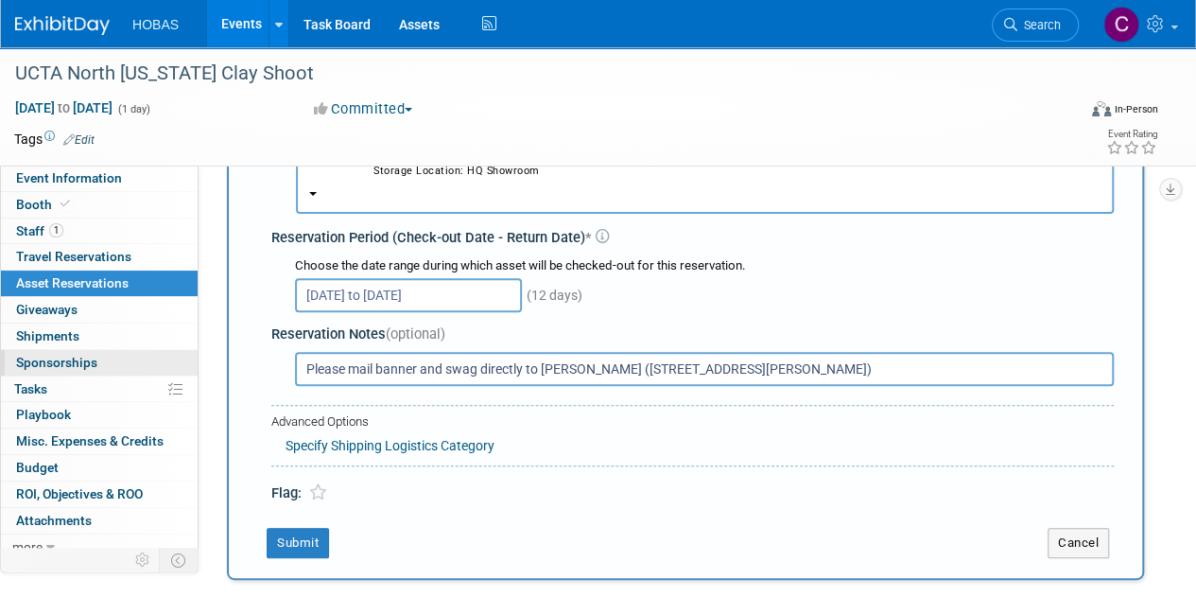
drag, startPoint x: 904, startPoint y: 377, endPoint x: 151, endPoint y: 358, distance: 753.1
click at [151, 358] on div "Event Information Event Info Booth Booth 1 Staff 1 Staff 0 Travel Reservations …" at bounding box center [598, 230] width 1196 height 745
type input "Please mail banner and swag directly to [PERSON_NAME] ([STREET_ADDRESS][PERSON_…"
click at [735, 313] on div "Choose the date range during which asset will be checked-out for this reservati…" at bounding box center [696, 284] width 835 height 66
click at [288, 543] on button "Submit" at bounding box center [298, 543] width 62 height 30
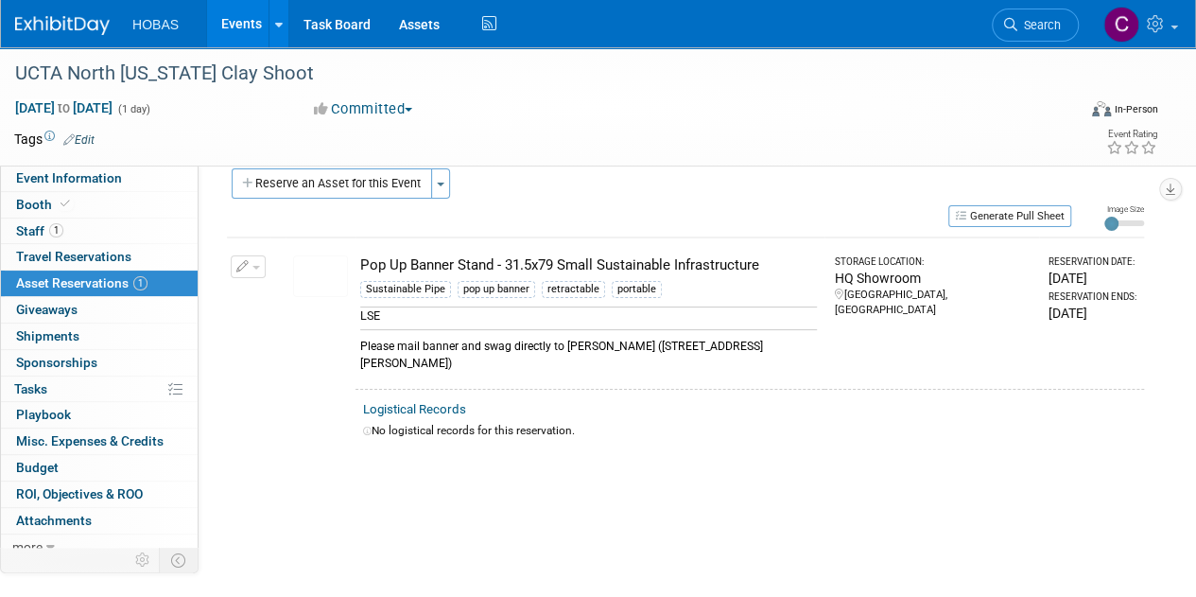
scroll to position [0, 0]
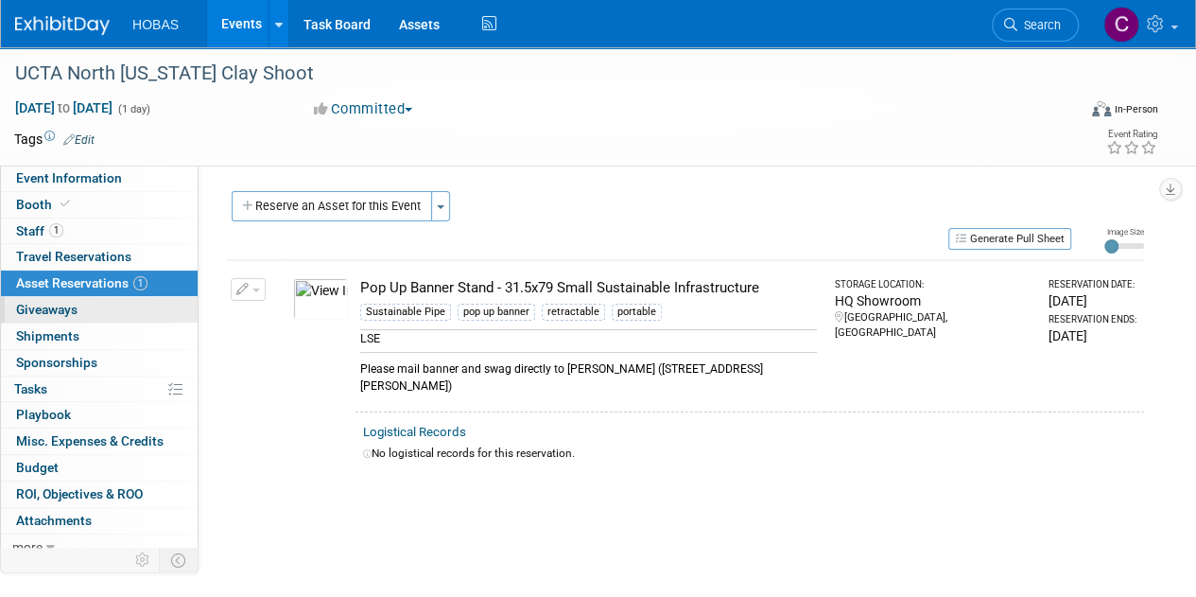
click at [54, 307] on span "Giveaways 0" at bounding box center [46, 309] width 61 height 15
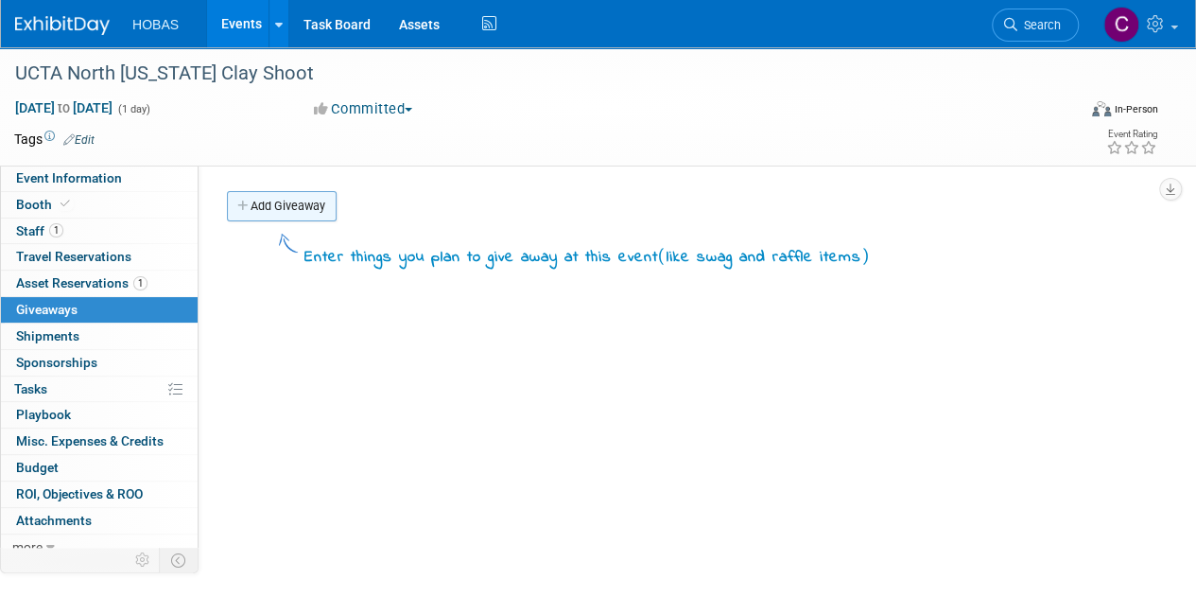
click at [306, 212] on link "Add Giveaway" at bounding box center [282, 206] width 110 height 30
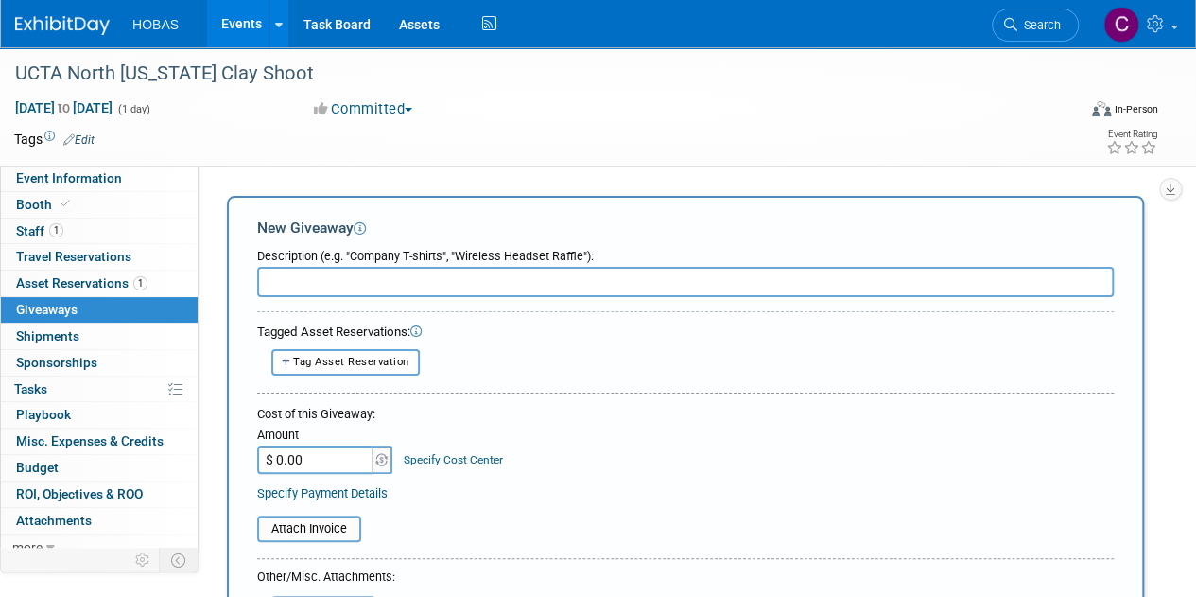
click at [471, 285] on input "text" at bounding box center [685, 282] width 857 height 30
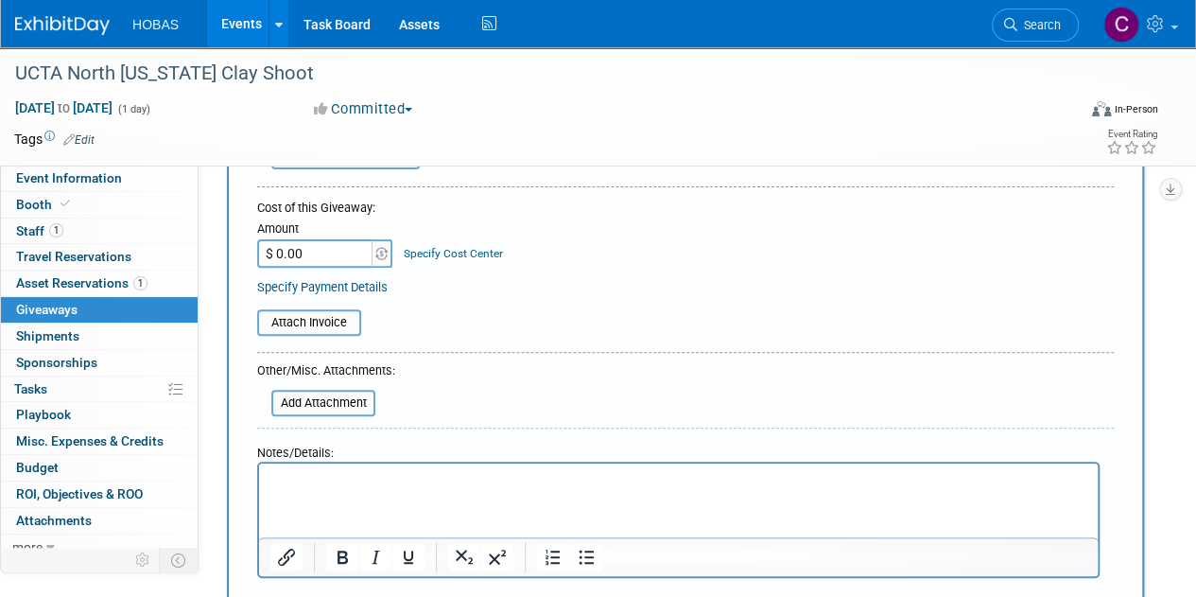
scroll to position [284, 0]
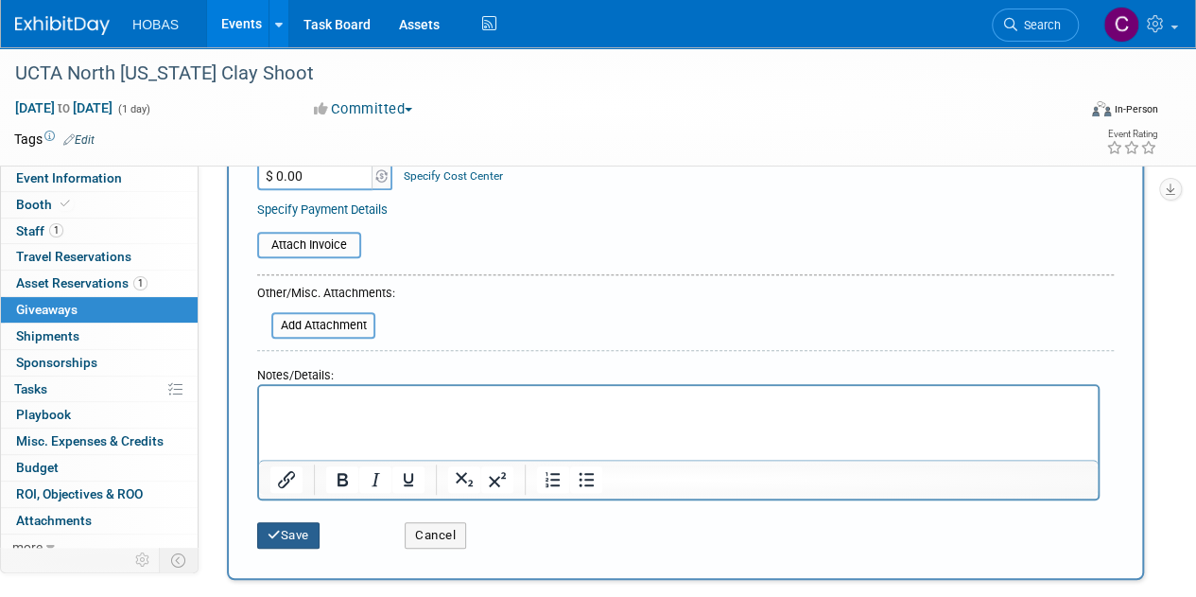
type input "Hats, pens, notebooks."
click at [308, 537] on button "Save" at bounding box center [288, 535] width 62 height 26
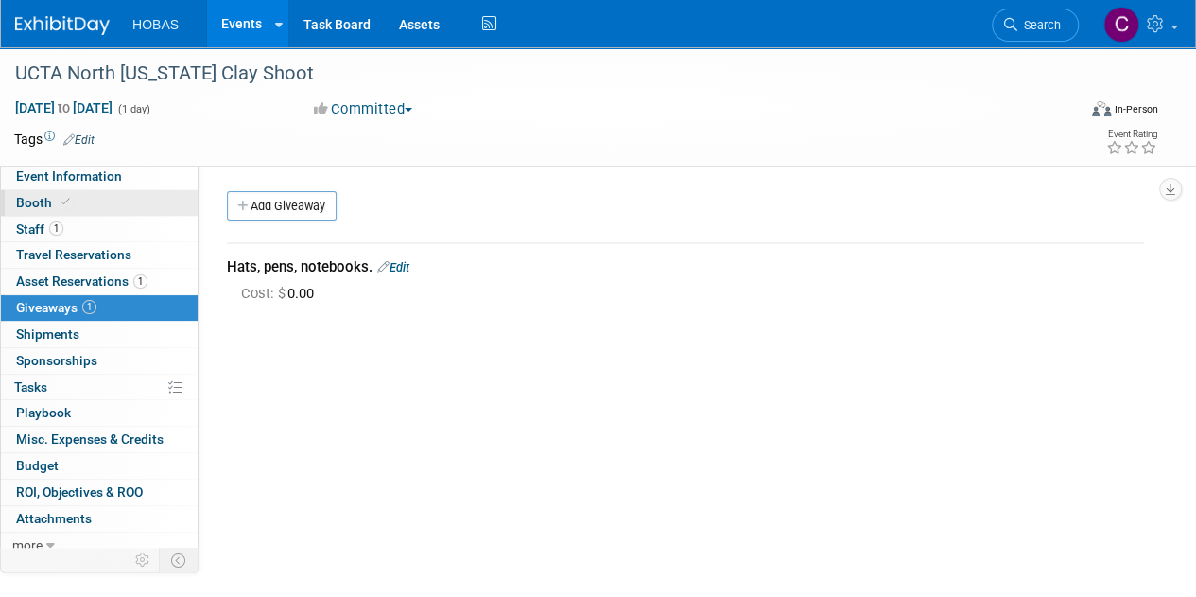
scroll to position [0, 0]
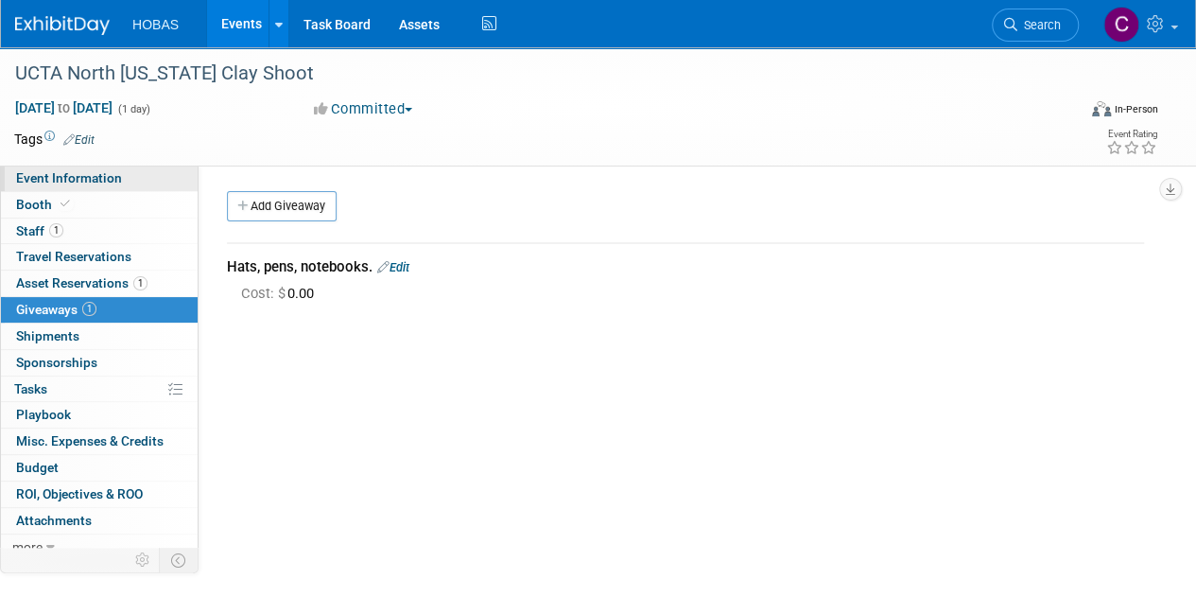
click at [75, 181] on span "Event Information" at bounding box center [69, 177] width 106 height 15
select select "Owners"
select select "Association Event"
select select "Wastewater"
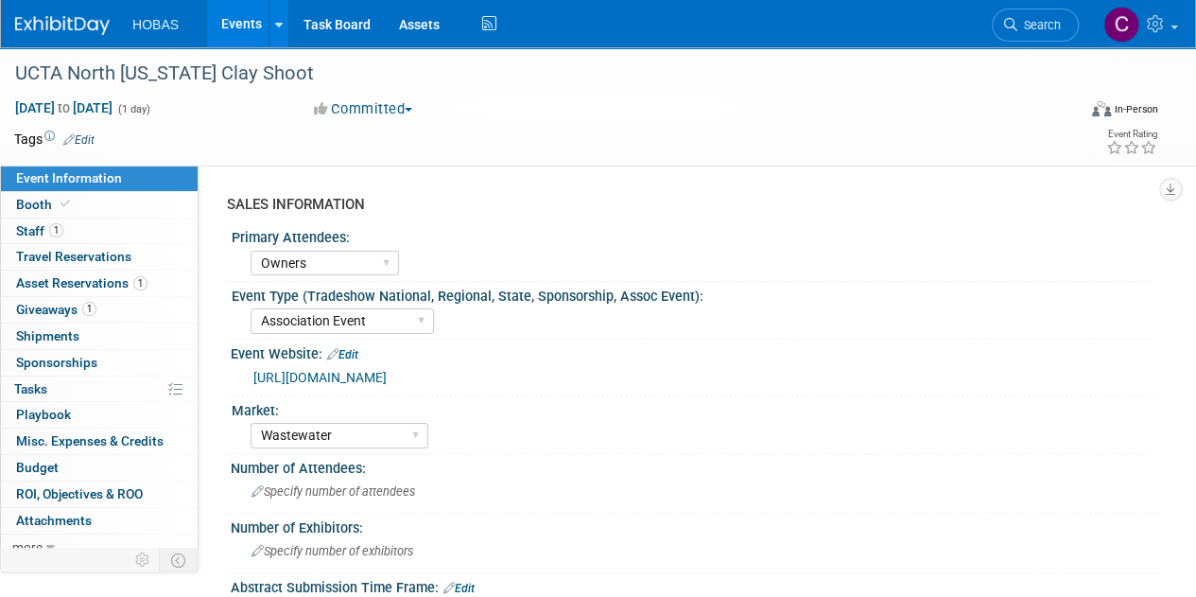
click at [707, 410] on div "Market:" at bounding box center [691, 408] width 918 height 24
click at [221, 20] on link "Events" at bounding box center [241, 23] width 69 height 47
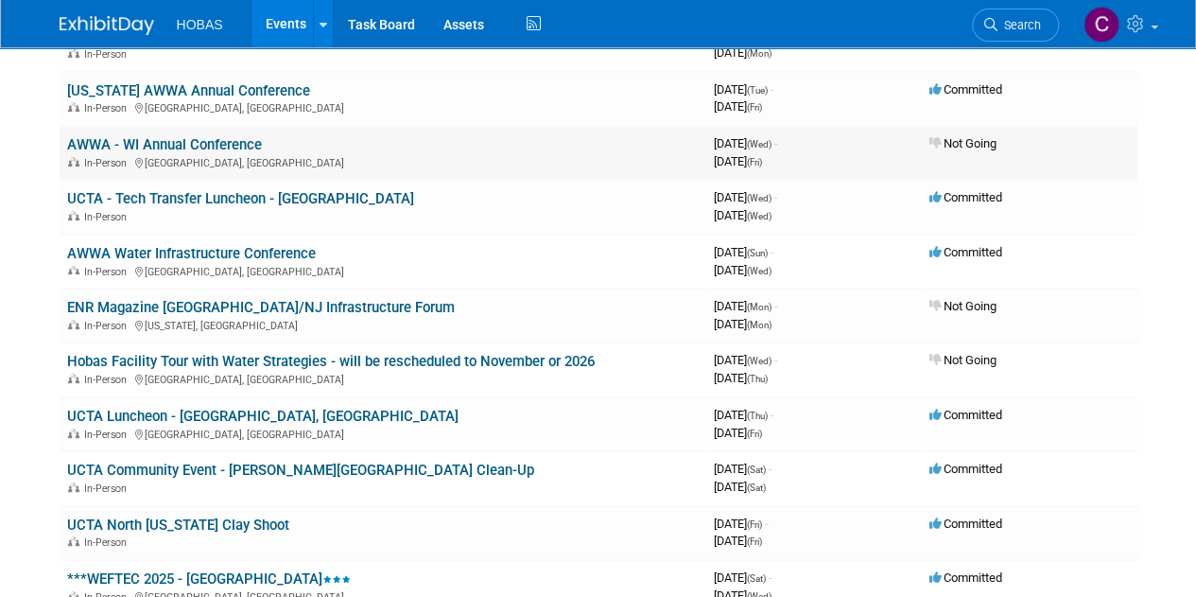
scroll to position [284, 0]
